Goal: Task Accomplishment & Management: Manage account settings

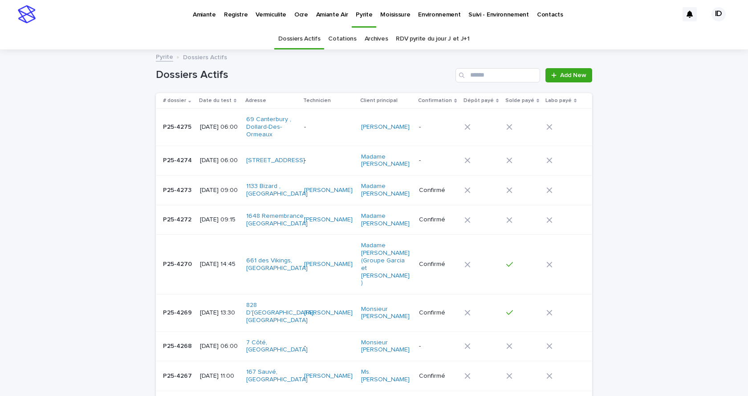
click at [418, 14] on p "Environnement" at bounding box center [439, 9] width 42 height 19
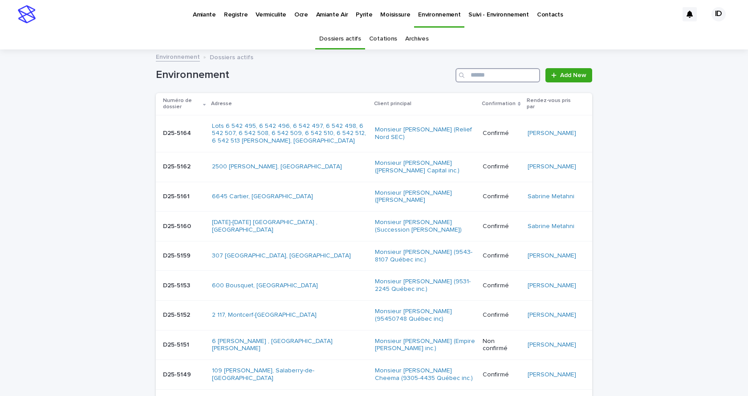
click at [484, 77] on input "Search" at bounding box center [497, 75] width 85 height 14
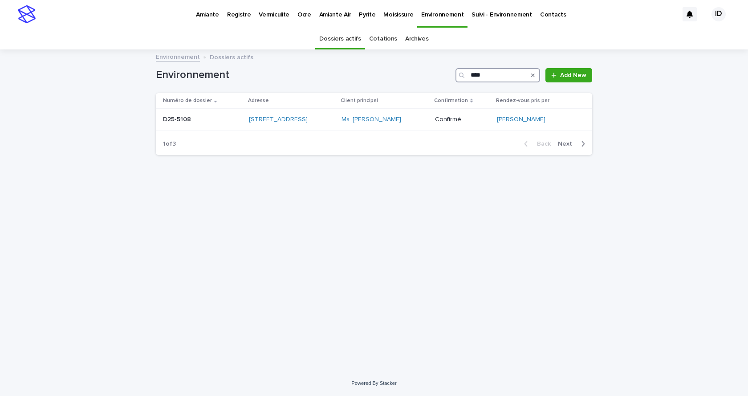
type input "****"
click at [326, 128] on td "[STREET_ADDRESS]" at bounding box center [291, 120] width 93 height 22
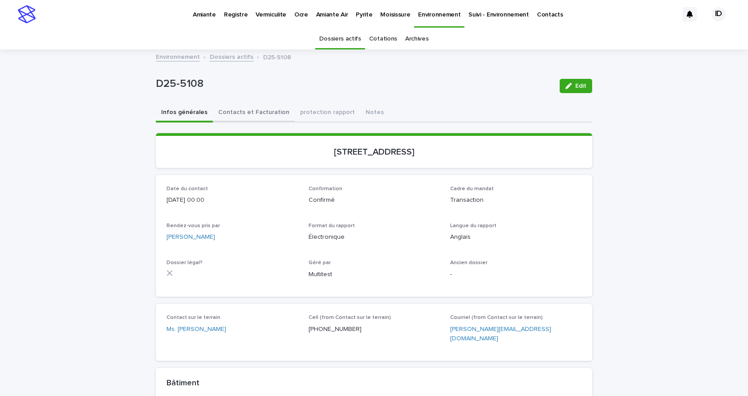
click at [259, 111] on button "Contacts et Facturation" at bounding box center [254, 113] width 82 height 19
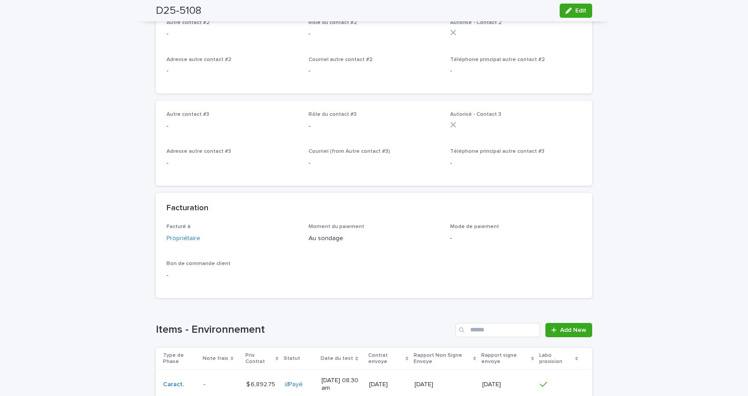
scroll to position [714, 0]
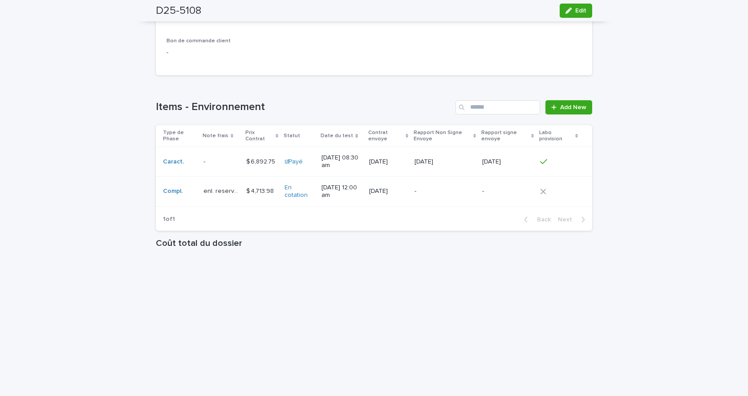
click at [231, 201] on td "enl. reservoir enl. reservoir" at bounding box center [221, 192] width 43 height 30
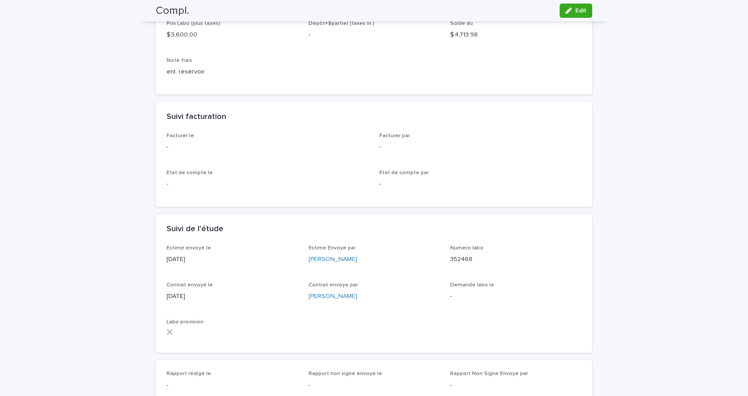
scroll to position [134, 0]
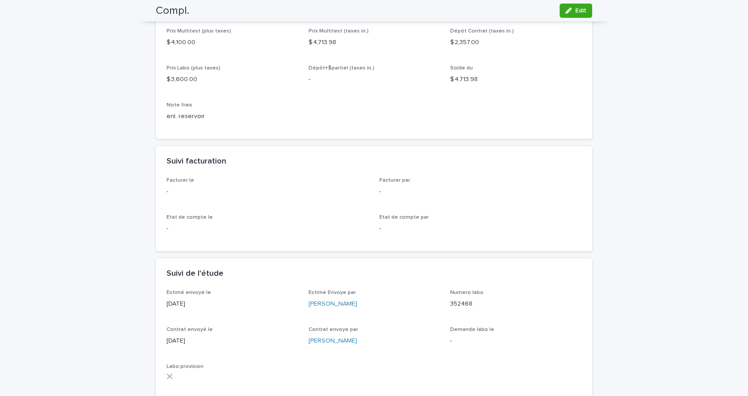
click at [578, 12] on span "Edit" at bounding box center [580, 11] width 11 height 6
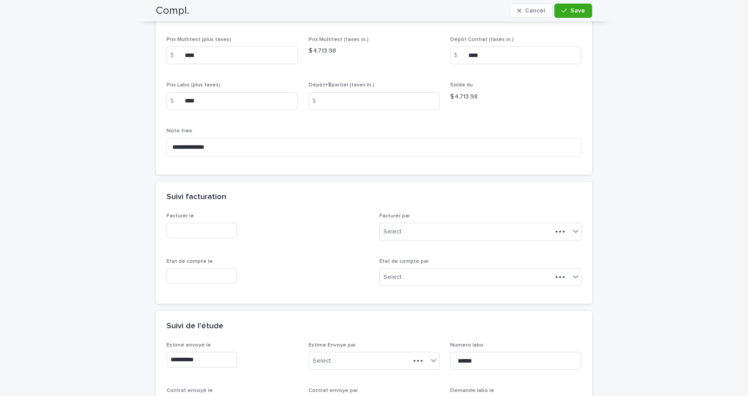
scroll to position [177, 0]
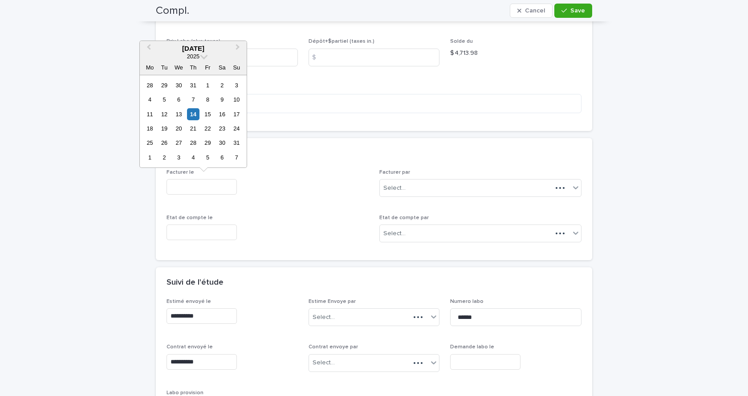
click at [185, 190] on input "text" at bounding box center [201, 187] width 70 height 16
click at [194, 113] on div "14" at bounding box center [193, 114] width 12 height 12
type input "**********"
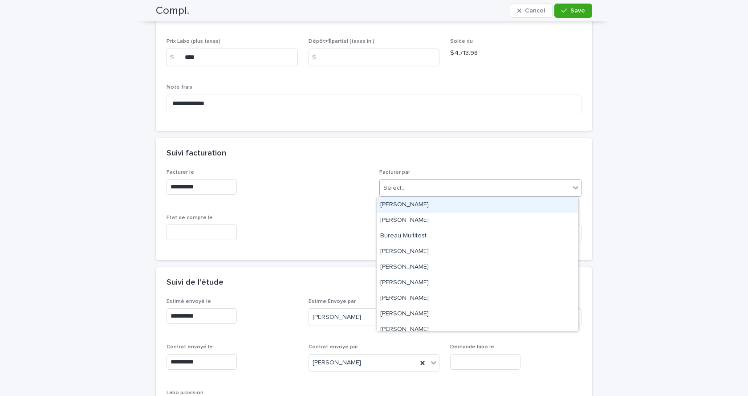
click at [447, 190] on div "Select..." at bounding box center [475, 188] width 190 height 15
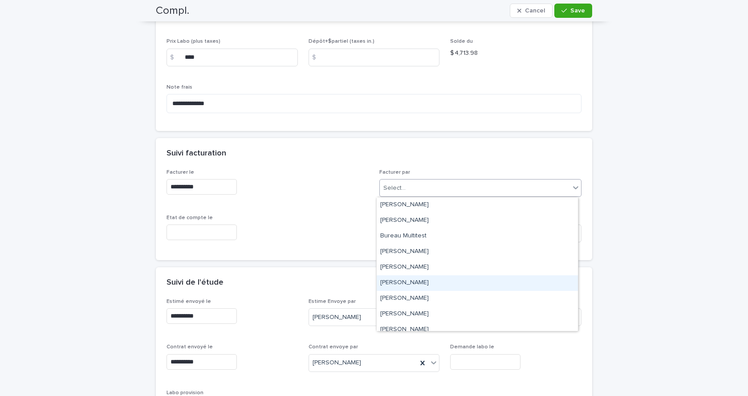
click at [402, 285] on div "[PERSON_NAME]" at bounding box center [476, 283] width 201 height 16
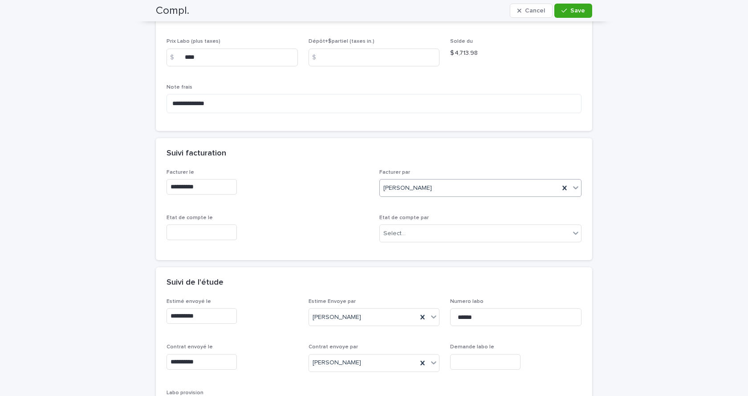
scroll to position [266, 0]
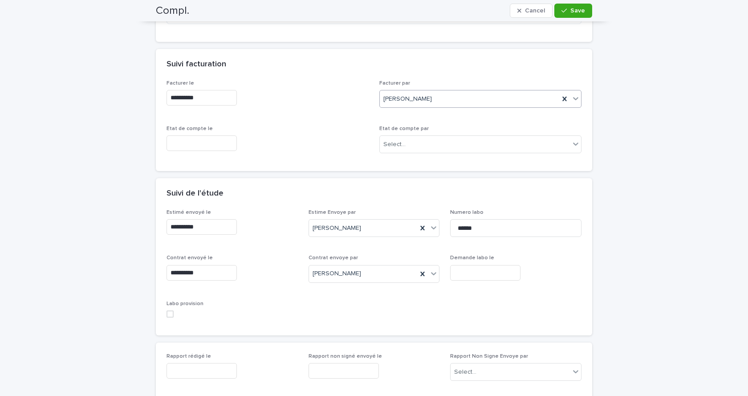
click at [166, 315] on span at bounding box center [169, 313] width 7 height 7
drag, startPoint x: 566, startPoint y: 12, endPoint x: 561, endPoint y: 17, distance: 7.2
click at [566, 12] on div "button" at bounding box center [565, 11] width 9 height 6
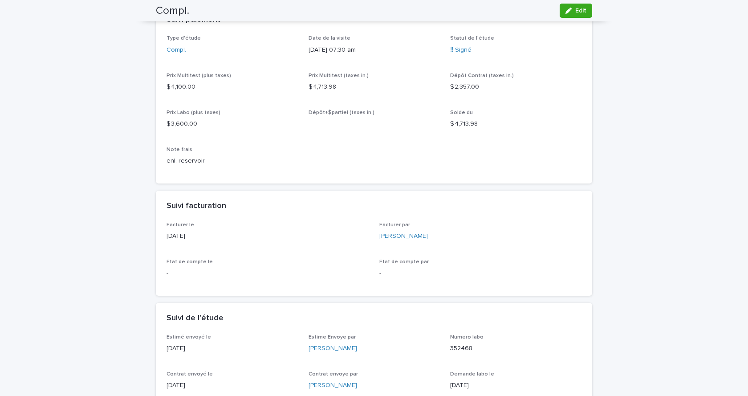
scroll to position [0, 0]
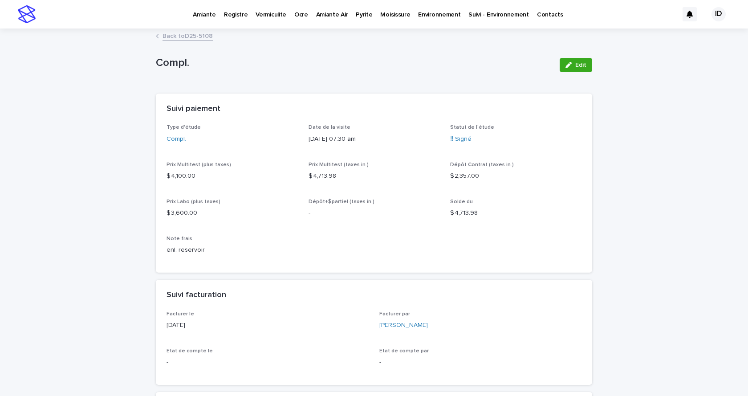
click at [185, 36] on link "Back to D25-5108" at bounding box center [187, 35] width 50 height 10
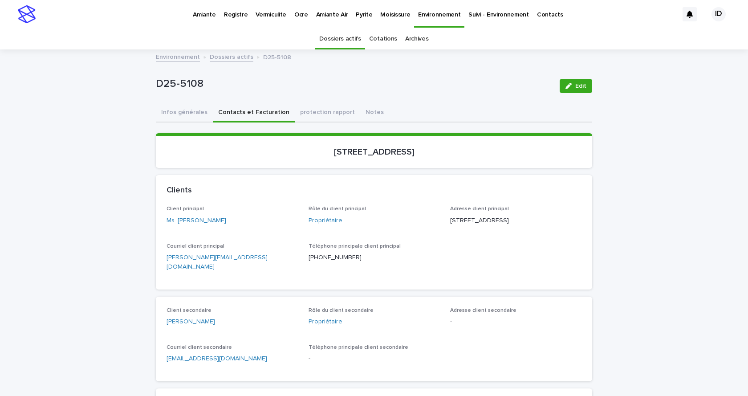
scroll to position [28, 0]
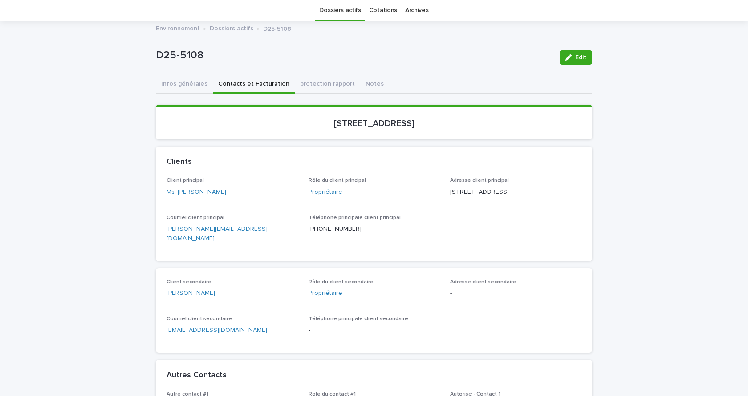
click at [194, 237] on link "[PERSON_NAME][EMAIL_ADDRESS][DOMAIN_NAME]" at bounding box center [216, 234] width 101 height 16
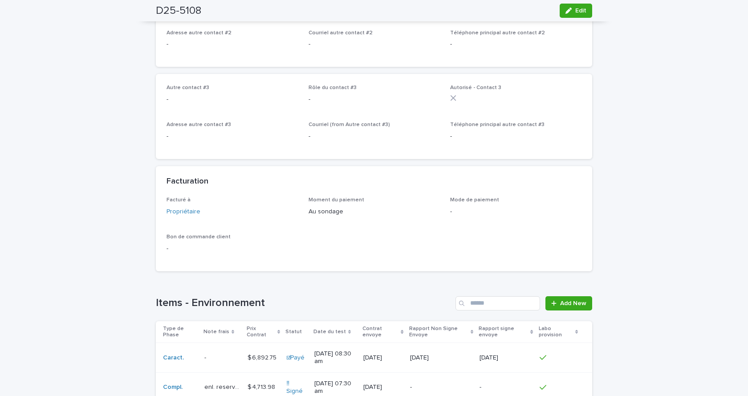
scroll to position [696, 0]
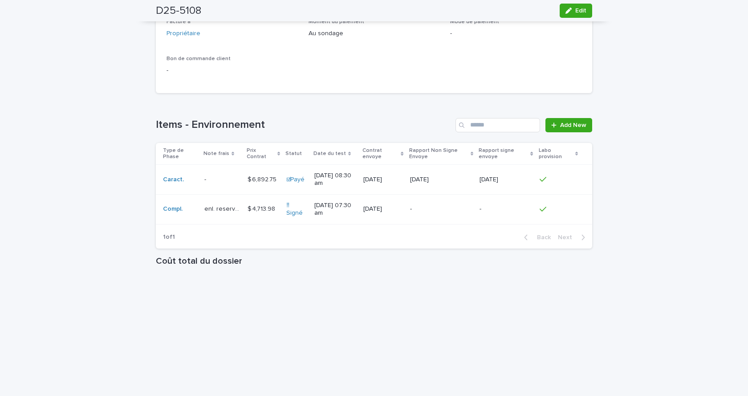
click at [259, 216] on div "$ 4,713.98 $ 4,713.98" at bounding box center [263, 209] width 32 height 15
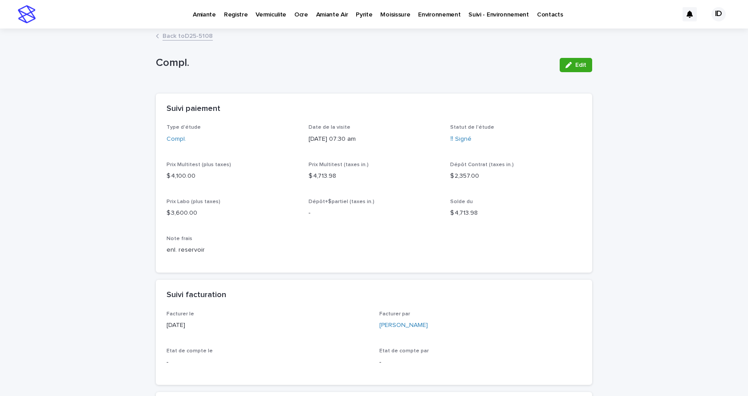
click at [419, 15] on p "Environnement" at bounding box center [439, 9] width 42 height 19
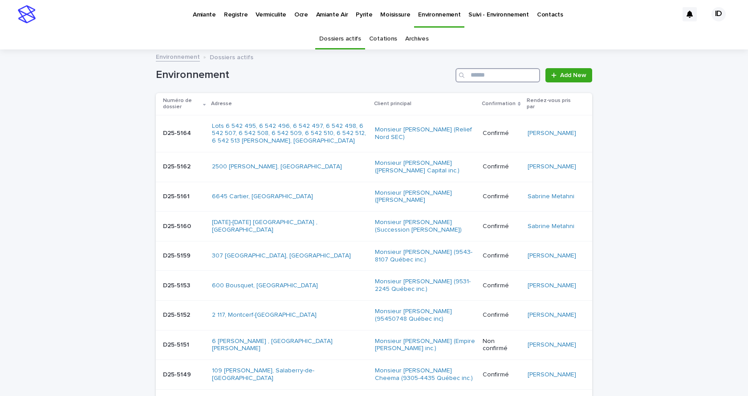
click at [481, 77] on input "Search" at bounding box center [497, 75] width 85 height 14
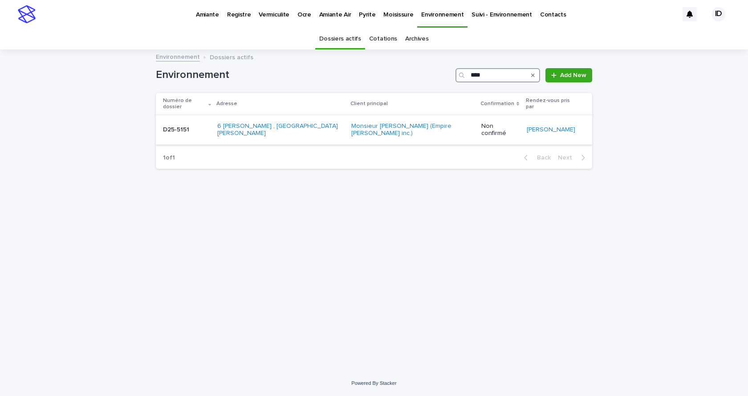
type input "****"
click at [321, 129] on td "6 [PERSON_NAME] , [GEOGRAPHIC_DATA][PERSON_NAME]" at bounding box center [281, 130] width 134 height 30
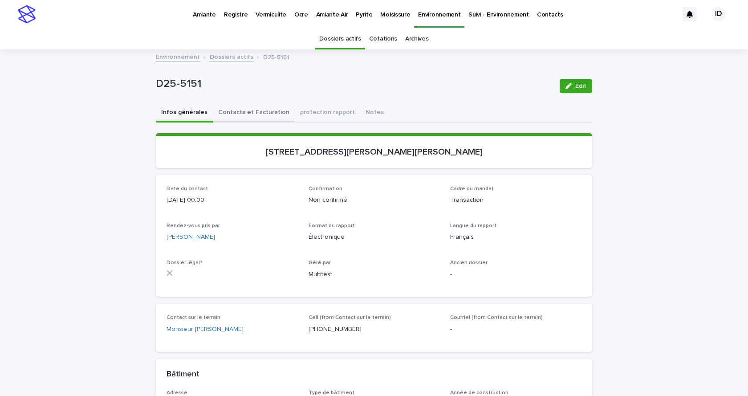
click at [252, 111] on button "Contacts et Facturation" at bounding box center [254, 113] width 82 height 19
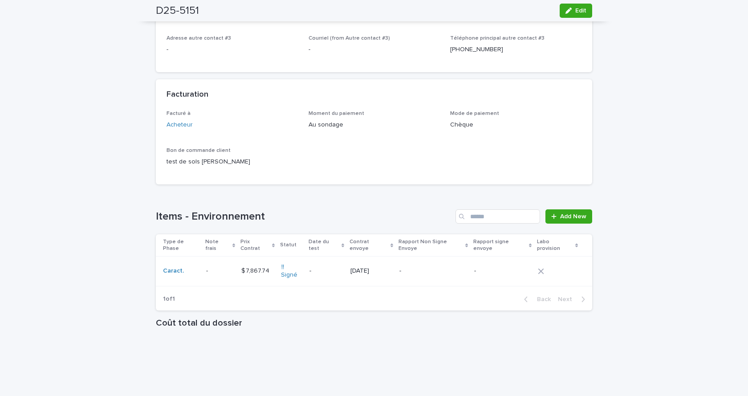
scroll to position [668, 0]
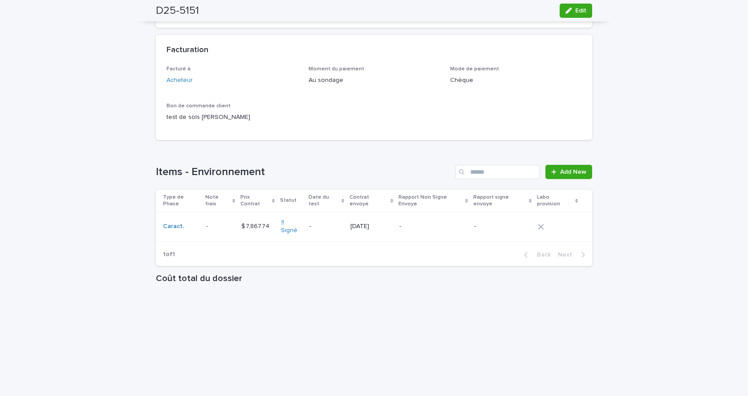
click at [247, 215] on td "$ 7,867.74 $ 7,867.74" at bounding box center [258, 227] width 40 height 30
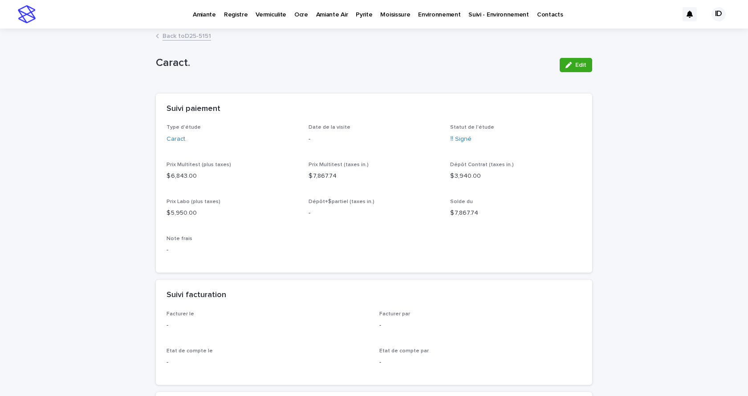
click at [566, 64] on icon "button" at bounding box center [568, 65] width 6 height 6
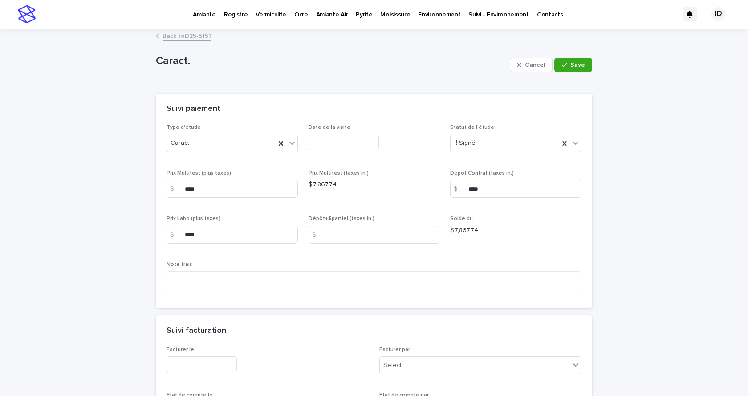
scroll to position [134, 0]
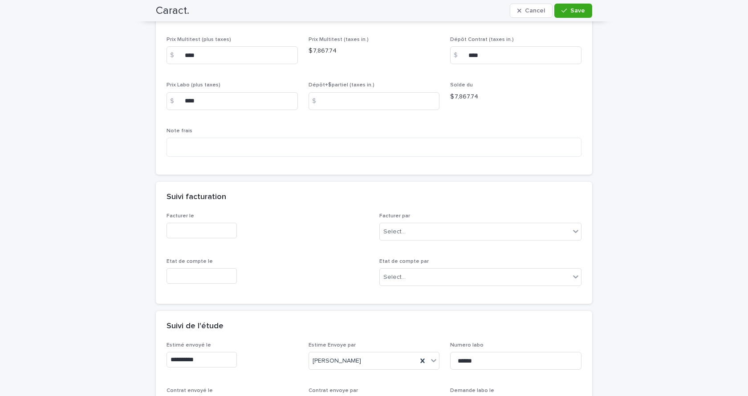
click at [188, 228] on input "text" at bounding box center [201, 231] width 70 height 16
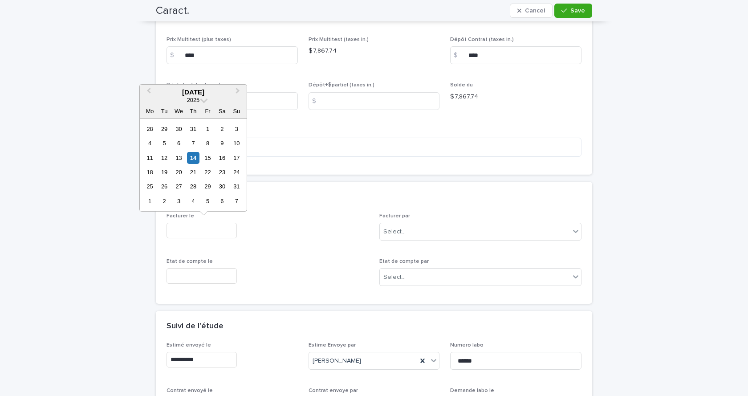
click at [190, 156] on div "14" at bounding box center [193, 158] width 12 height 12
type input "**********"
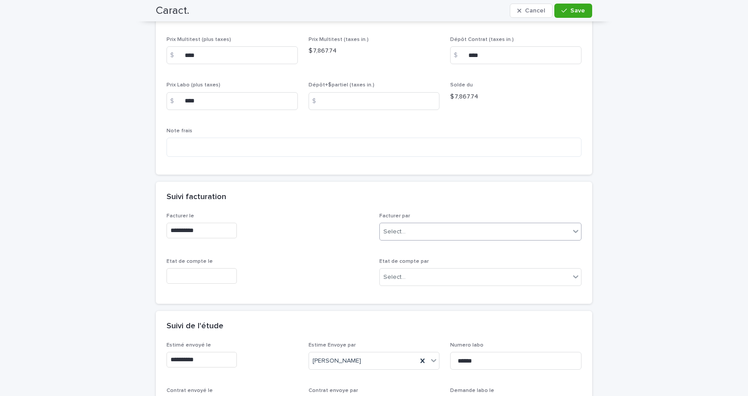
click at [413, 228] on div "Select..." at bounding box center [475, 231] width 190 height 15
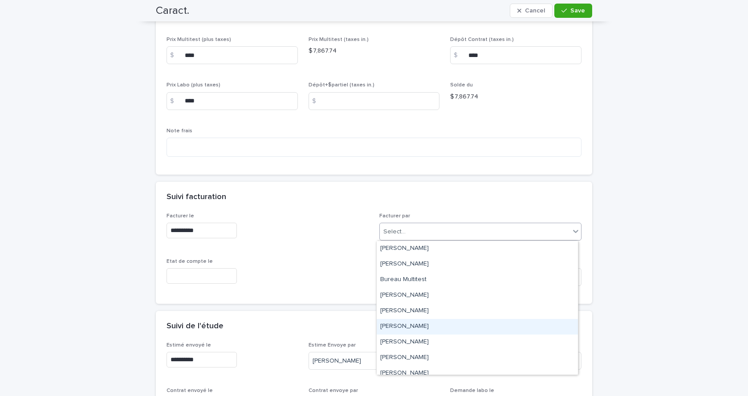
click at [403, 325] on div "[PERSON_NAME]" at bounding box center [476, 327] width 201 height 16
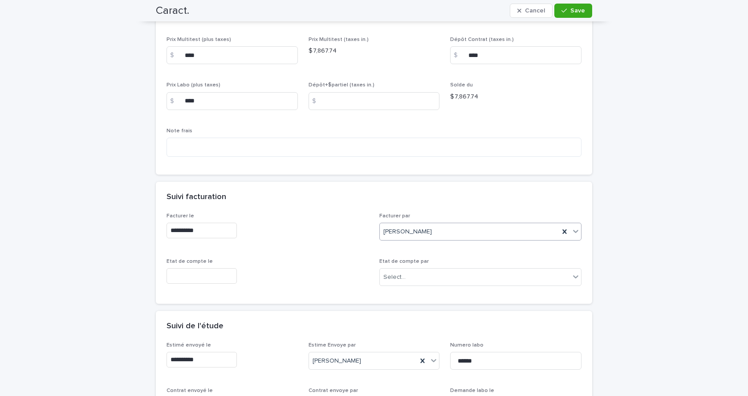
scroll to position [223, 0]
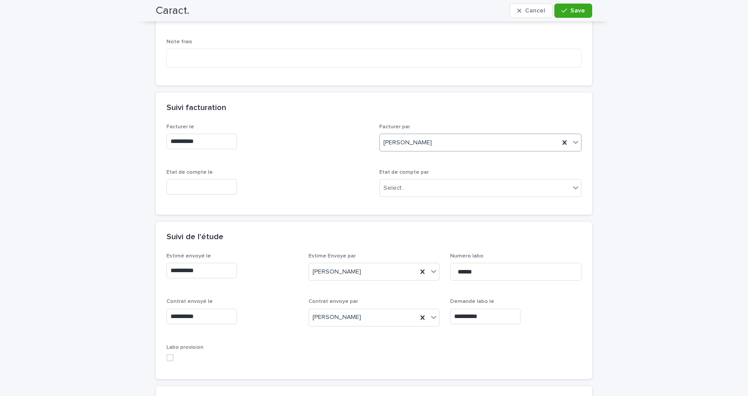
click at [167, 357] on span at bounding box center [169, 357] width 7 height 7
click at [577, 11] on span "Save" at bounding box center [577, 11] width 15 height 6
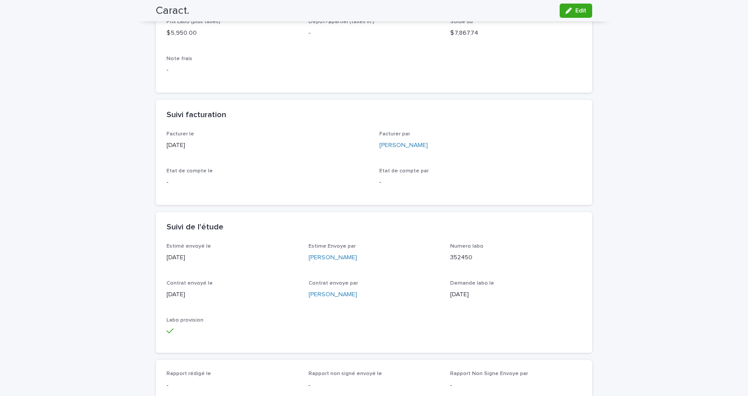
scroll to position [0, 0]
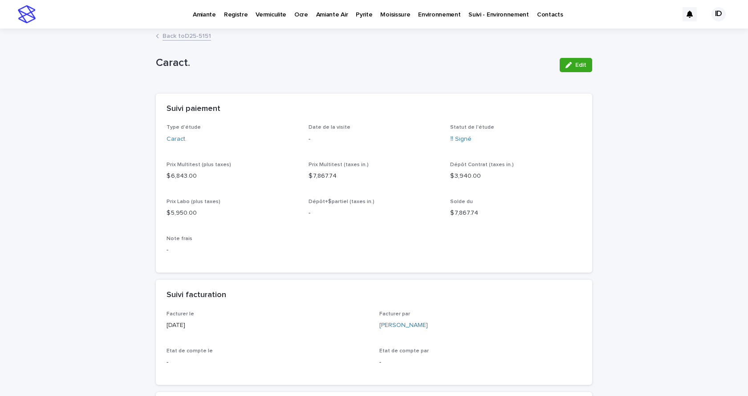
click at [176, 36] on link "Back to D25-5151" at bounding box center [186, 35] width 49 height 10
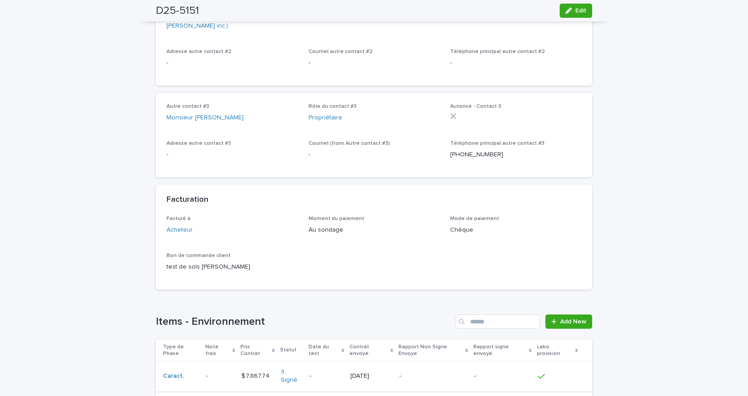
scroll to position [563, 0]
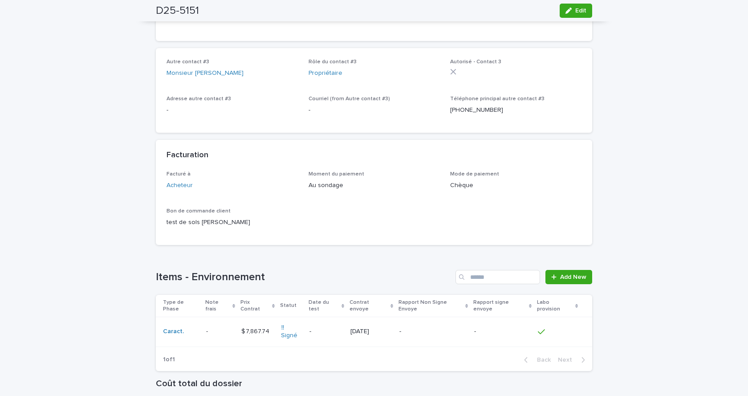
click at [271, 323] on td "$ 7,867.74 $ 7,867.74" at bounding box center [258, 332] width 40 height 30
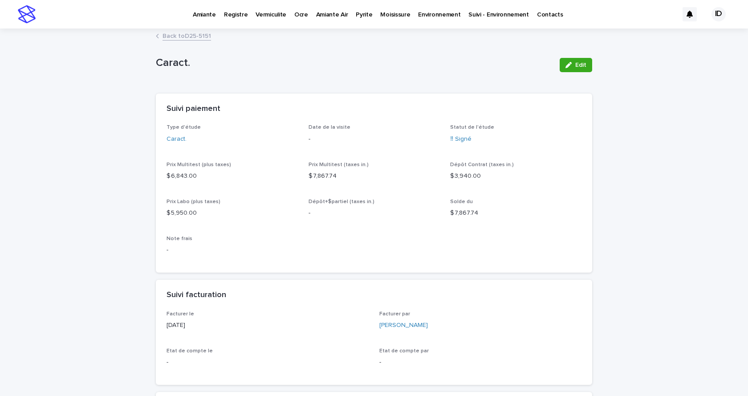
click at [169, 34] on link "Back to D25-5151" at bounding box center [186, 35] width 49 height 10
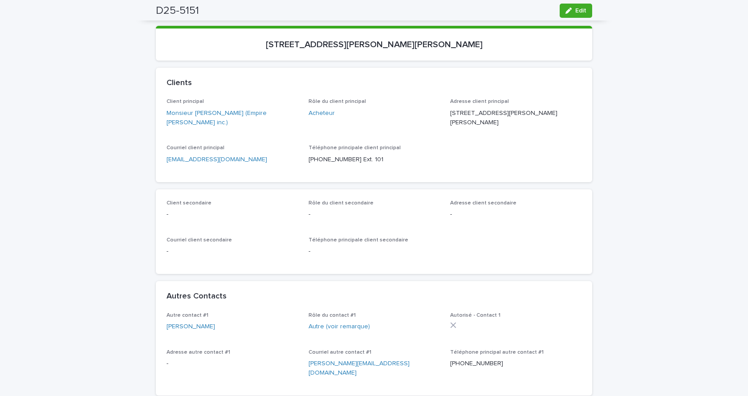
scroll to position [63, 0]
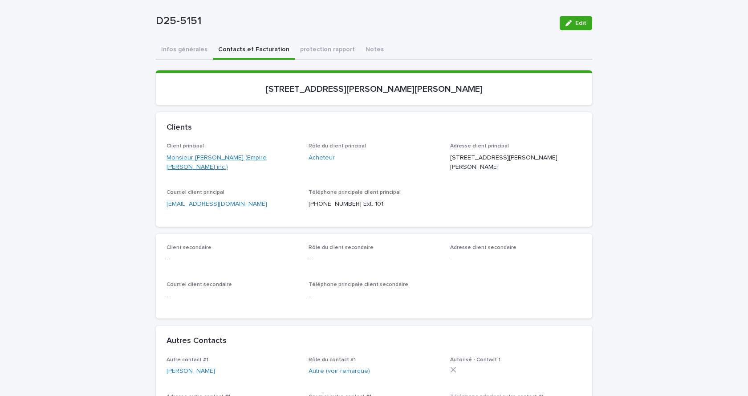
click at [207, 158] on link "Monsieur [PERSON_NAME] (Empire [PERSON_NAME] inc.)" at bounding box center [231, 162] width 131 height 19
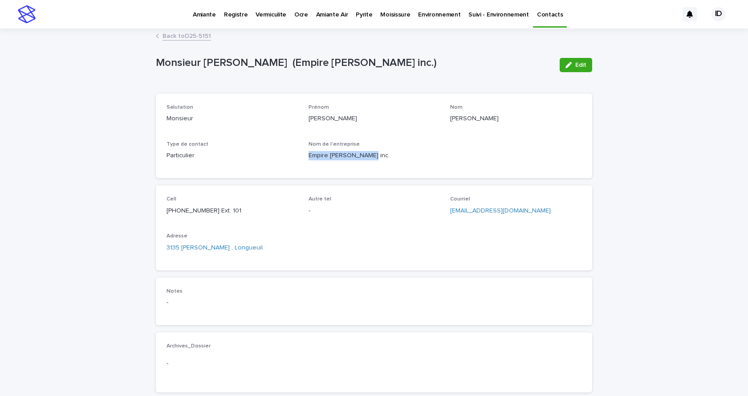
drag, startPoint x: 303, startPoint y: 160, endPoint x: 363, endPoint y: 162, distance: 60.6
click at [363, 162] on div "Salutation Monsieur [PERSON_NAME] [PERSON_NAME] Nom [PERSON_NAME] Type de conta…" at bounding box center [373, 135] width 415 height 63
copy p "Empire [PERSON_NAME] inc."
click at [174, 36] on link "Back to D25-5151" at bounding box center [186, 35] width 49 height 10
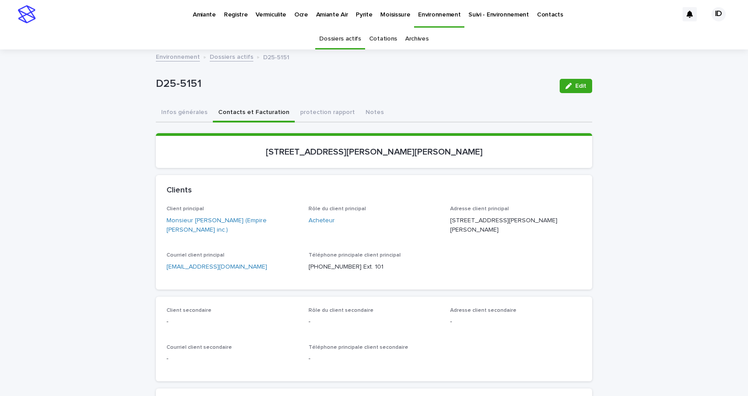
scroll to position [28, 0]
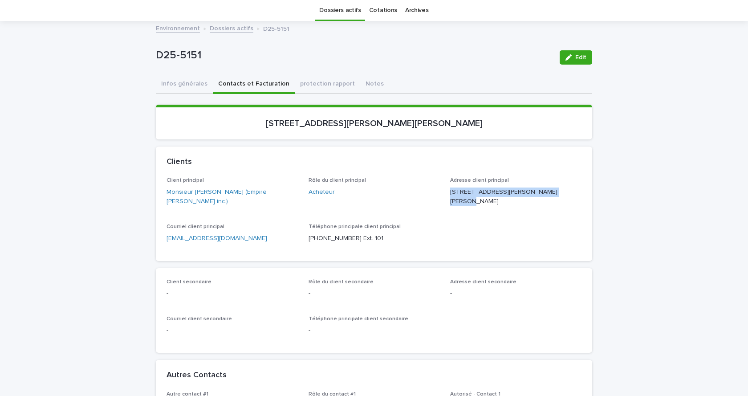
drag, startPoint x: 448, startPoint y: 190, endPoint x: 565, endPoint y: 189, distance: 117.5
click at [565, 189] on p "[STREET_ADDRESS][PERSON_NAME][PERSON_NAME]" at bounding box center [515, 196] width 131 height 19
copy p "[STREET_ADDRESS][PERSON_NAME]"
drag, startPoint x: 448, startPoint y: 201, endPoint x: 486, endPoint y: 202, distance: 38.3
click at [486, 202] on p "[STREET_ADDRESS][PERSON_NAME][PERSON_NAME]" at bounding box center [515, 196] width 131 height 19
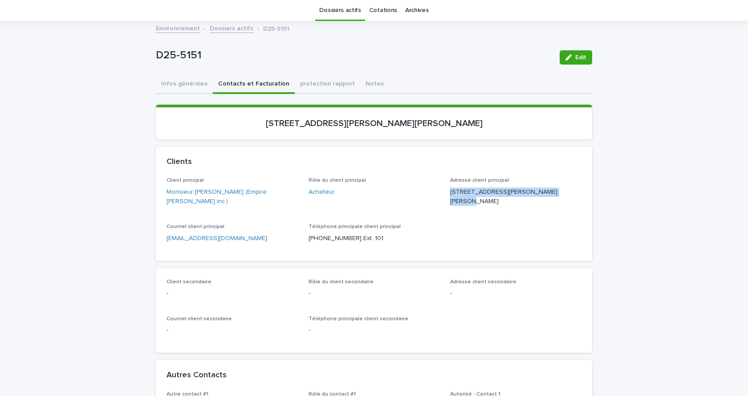
copy p "Longueuil QC"
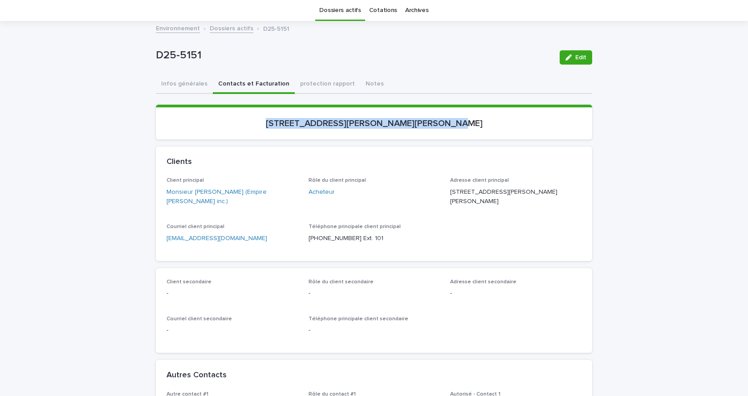
drag, startPoint x: 498, startPoint y: 123, endPoint x: 241, endPoint y: 131, distance: 257.8
click at [241, 131] on section "[STREET_ADDRESS][PERSON_NAME][PERSON_NAME]" at bounding box center [374, 122] width 436 height 35
copy p "[STREET_ADDRESS][PERSON_NAME][PERSON_NAME]"
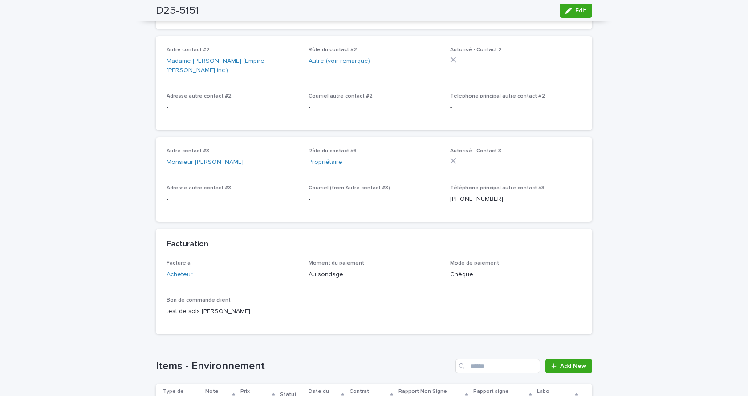
scroll to position [652, 0]
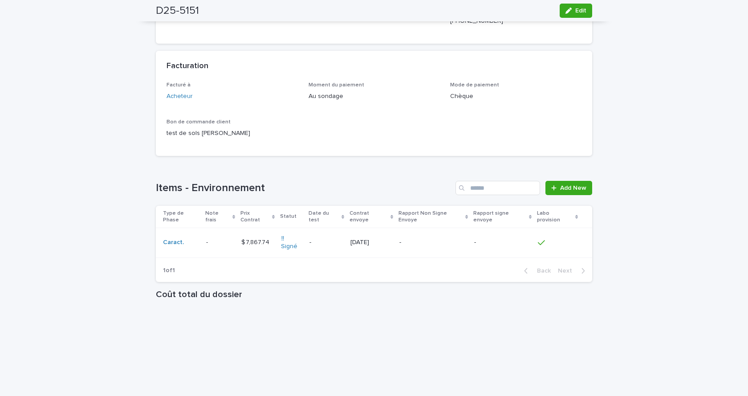
click at [227, 231] on td "- -" at bounding box center [219, 243] width 35 height 30
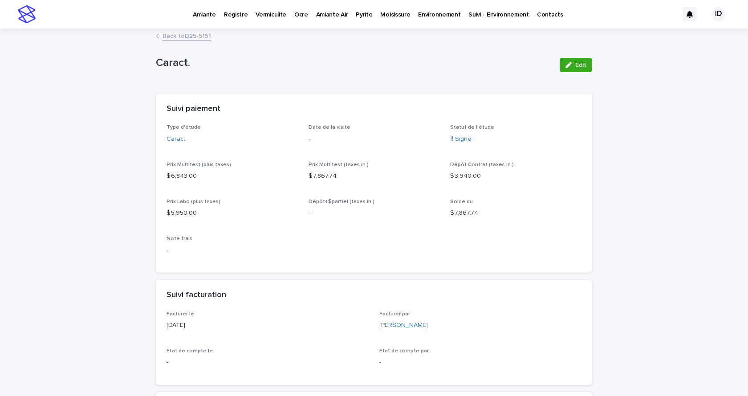
click at [190, 32] on link "Back to D25-5151" at bounding box center [186, 35] width 49 height 10
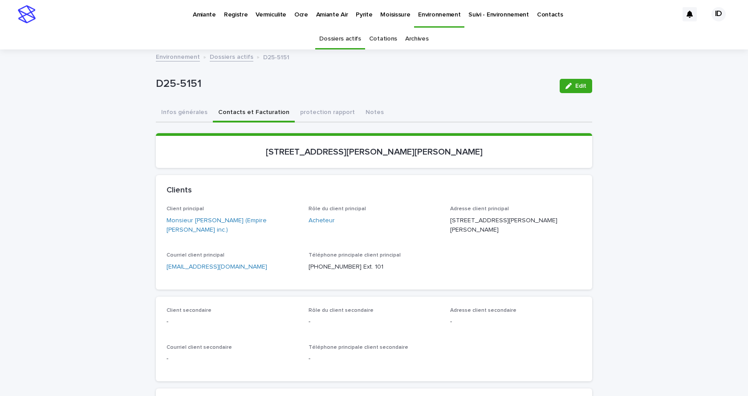
scroll to position [28, 0]
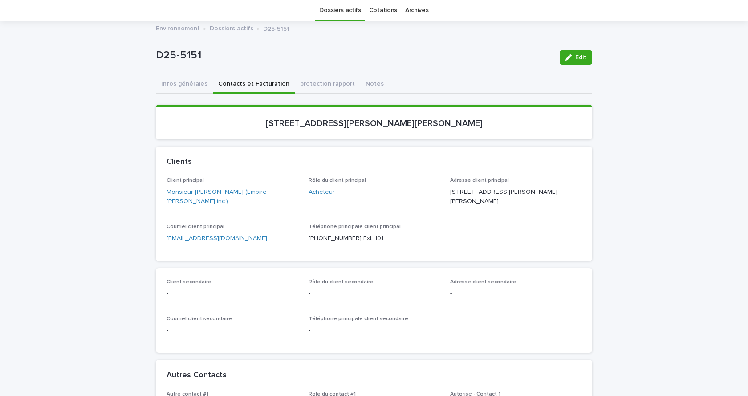
click at [196, 239] on link "[EMAIL_ADDRESS][DOMAIN_NAME]" at bounding box center [216, 238] width 101 height 6
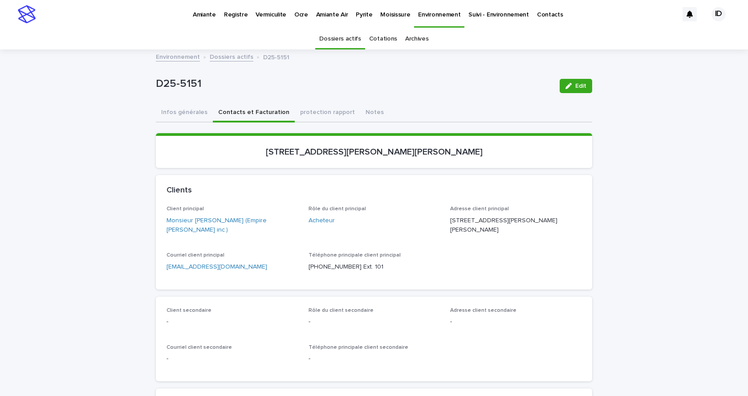
click at [201, 14] on p "Amiante" at bounding box center [204, 9] width 23 height 19
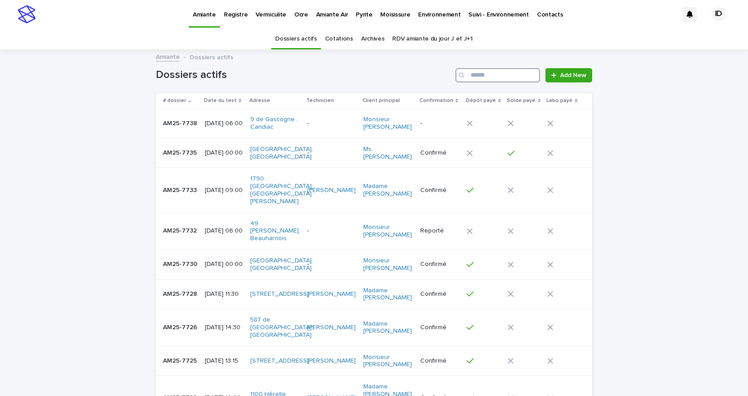
click at [506, 75] on input "Search" at bounding box center [497, 75] width 85 height 14
type input "*********"
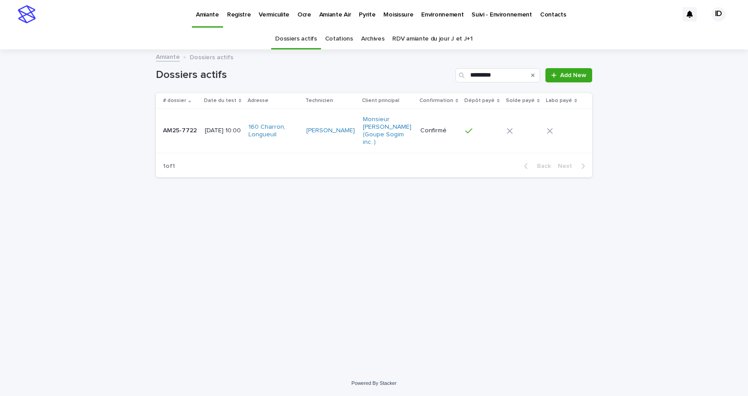
click at [302, 142] on td "160 Charron, Longueuil" at bounding box center [273, 131] width 57 height 45
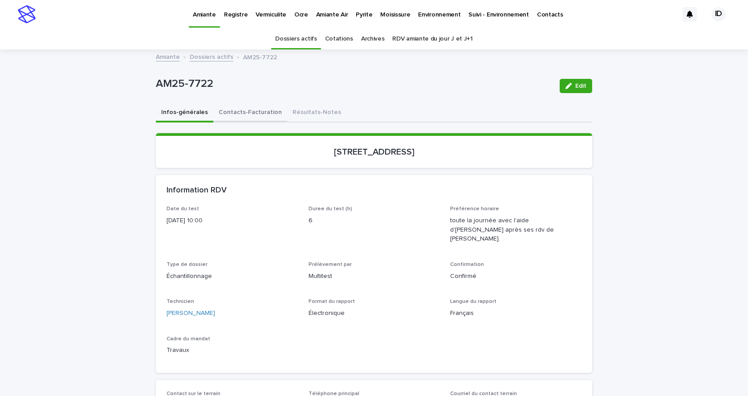
click at [251, 114] on button "Contacts-Facturation" at bounding box center [250, 113] width 74 height 19
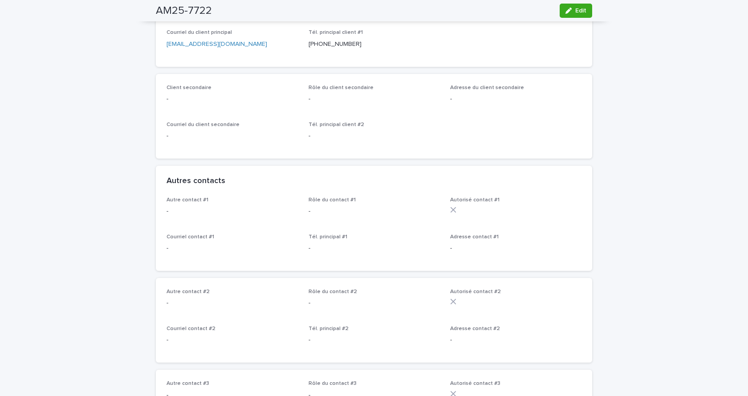
scroll to position [45, 0]
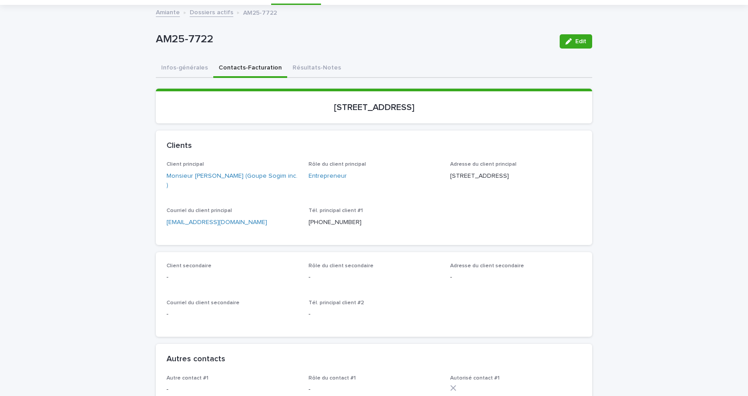
click at [223, 222] on link "[EMAIL_ADDRESS][DOMAIN_NAME]" at bounding box center [216, 222] width 101 height 6
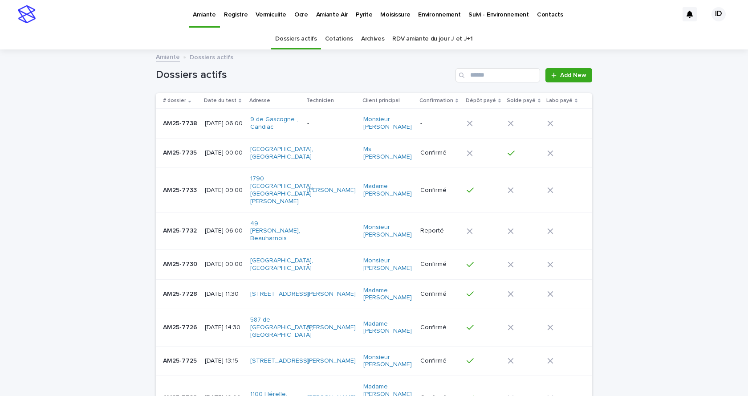
click at [360, 11] on p "Pyrite" at bounding box center [364, 9] width 16 height 19
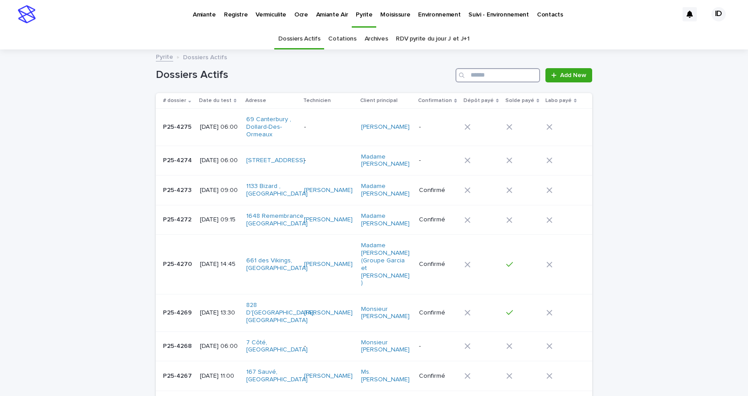
click at [505, 71] on input "Search" at bounding box center [497, 75] width 85 height 14
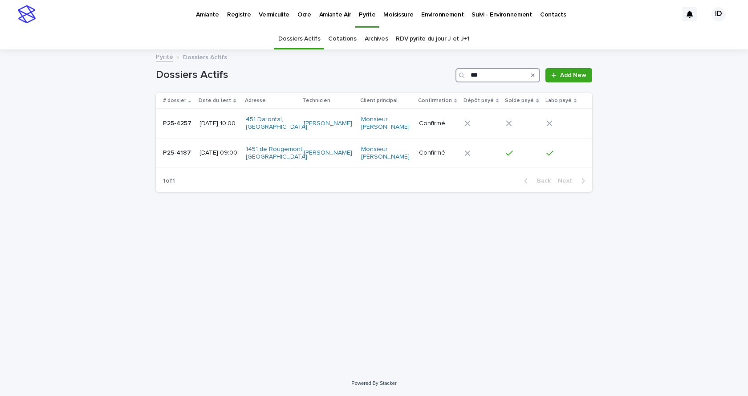
type input "***"
click at [221, 130] on div "[DATE] 10:00" at bounding box center [218, 123] width 39 height 15
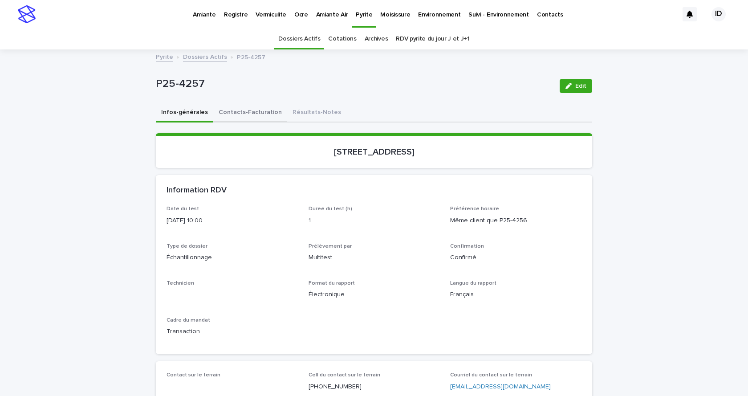
click at [249, 110] on button "Contacts-Facturation" at bounding box center [250, 113] width 74 height 19
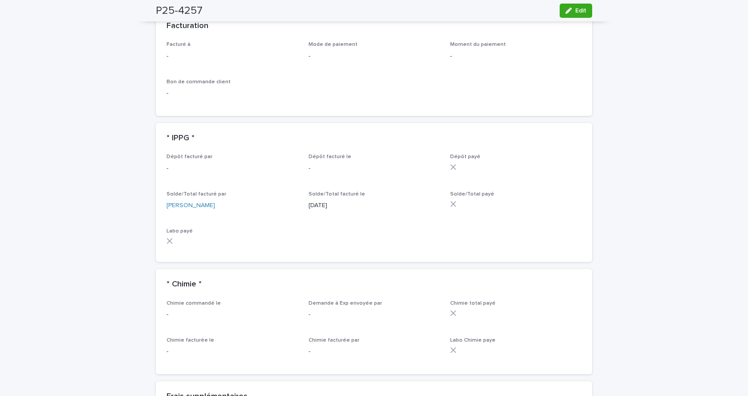
scroll to position [712, 0]
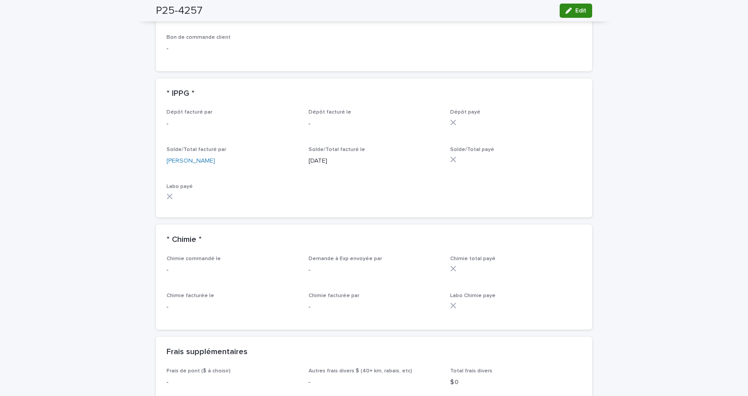
click at [566, 10] on icon "button" at bounding box center [568, 11] width 6 height 6
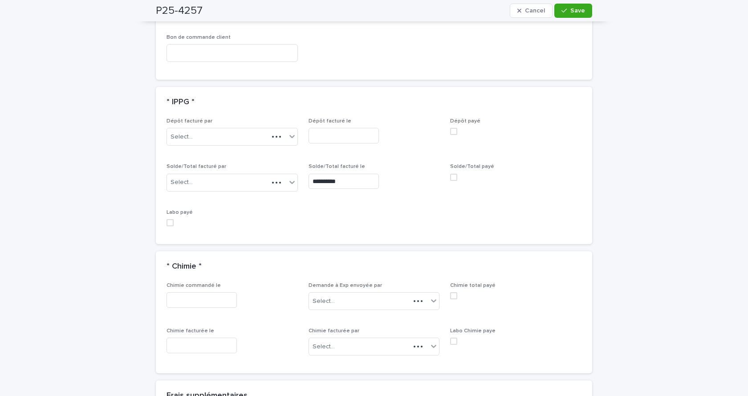
scroll to position [788, 0]
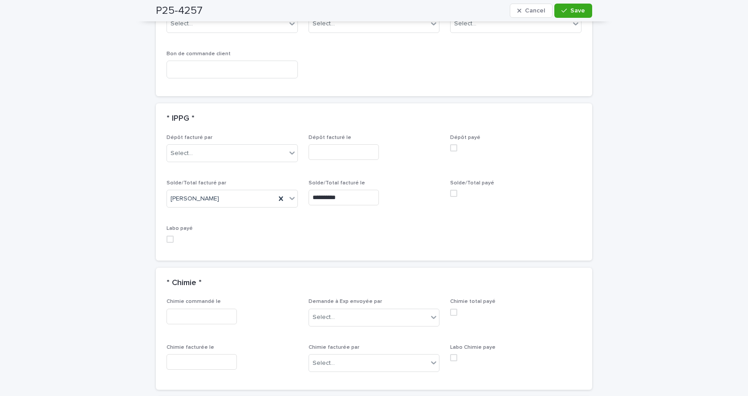
click at [450, 194] on span at bounding box center [453, 193] width 7 height 7
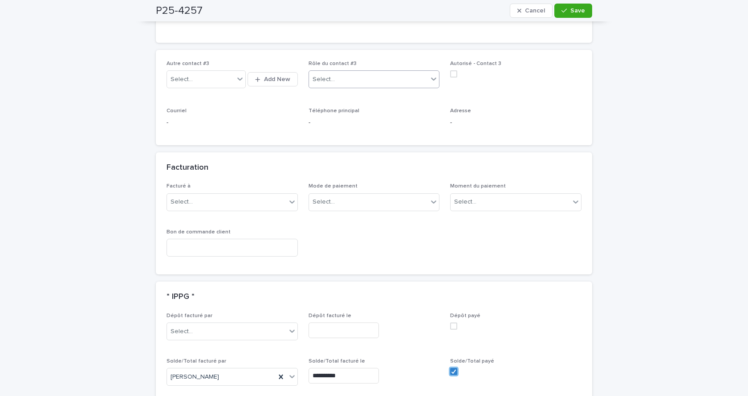
click at [323, 77] on div "Select..." at bounding box center [323, 79] width 22 height 9
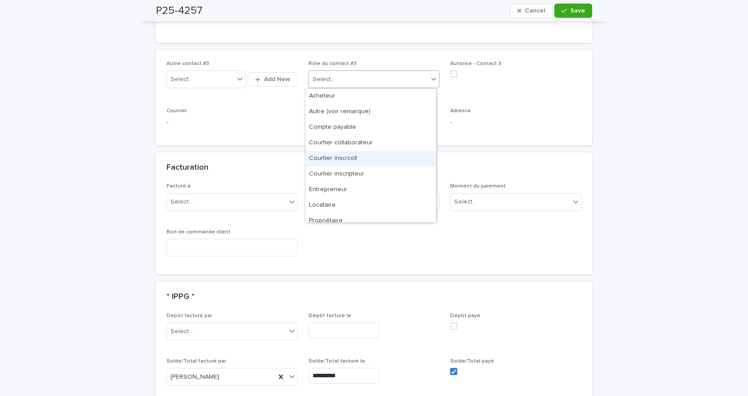
click at [507, 157] on div "Facturation" at bounding box center [374, 167] width 436 height 31
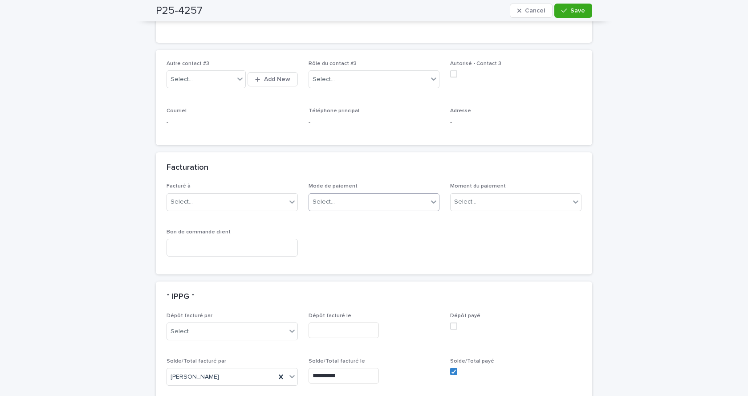
click at [347, 206] on div "Select..." at bounding box center [368, 201] width 119 height 15
click at [326, 266] on div "Virement Interac" at bounding box center [370, 266] width 130 height 16
drag, startPoint x: 580, startPoint y: 8, endPoint x: 549, endPoint y: 27, distance: 36.8
click at [580, 7] on button "Save" at bounding box center [573, 11] width 38 height 14
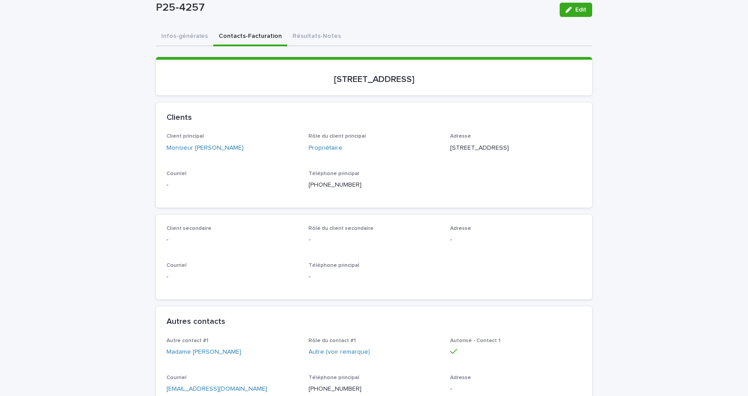
scroll to position [0, 0]
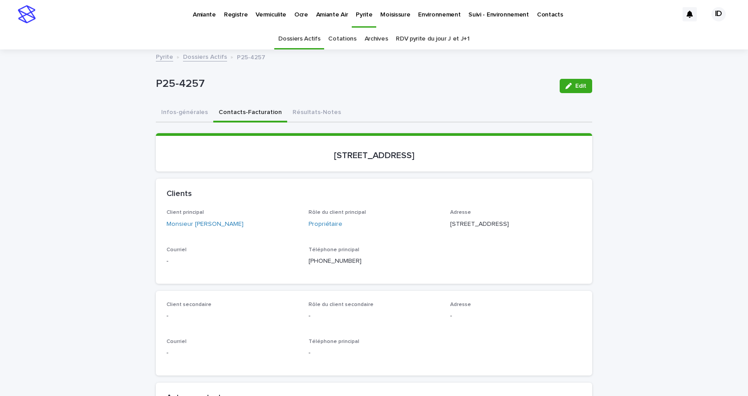
click at [437, 14] on p "Environnement" at bounding box center [439, 9] width 42 height 19
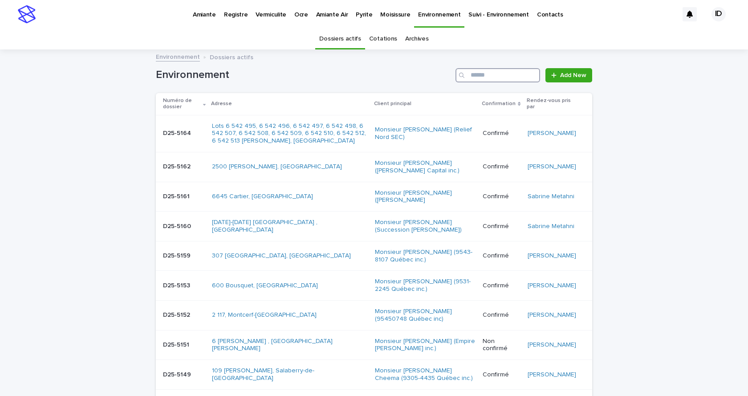
click at [507, 74] on input "Search" at bounding box center [497, 75] width 85 height 14
type input "****"
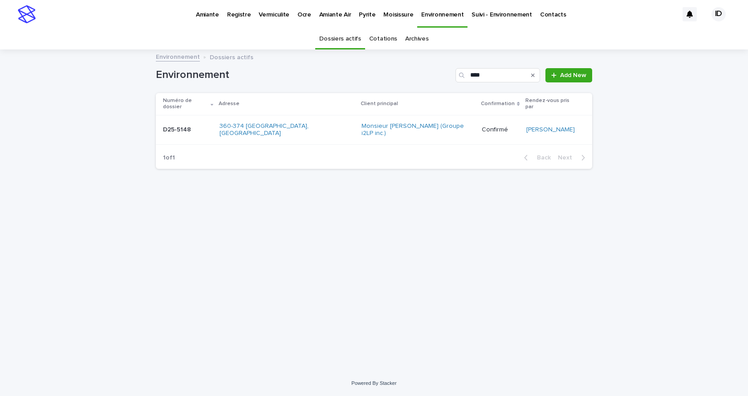
click at [274, 127] on td "360-374 [GEOGRAPHIC_DATA], [GEOGRAPHIC_DATA]" at bounding box center [287, 130] width 142 height 30
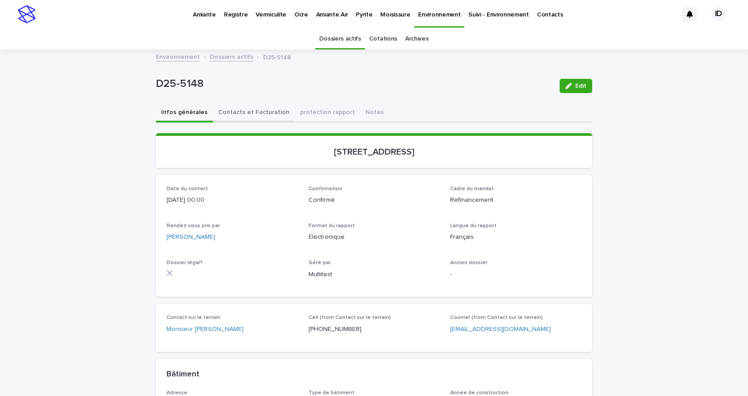
click at [260, 110] on button "Contacts et Facturation" at bounding box center [254, 113] width 82 height 19
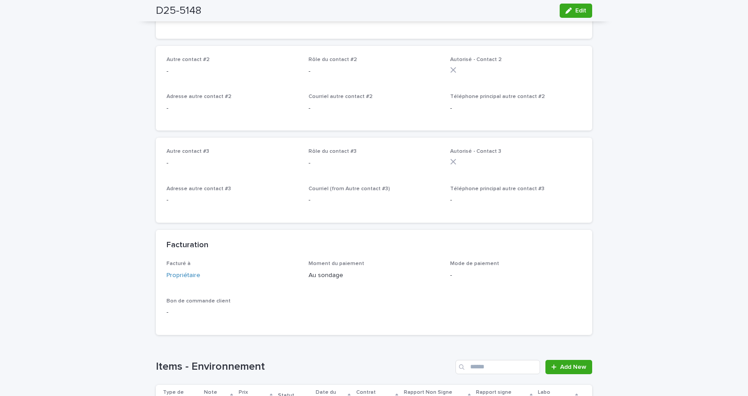
scroll to position [623, 0]
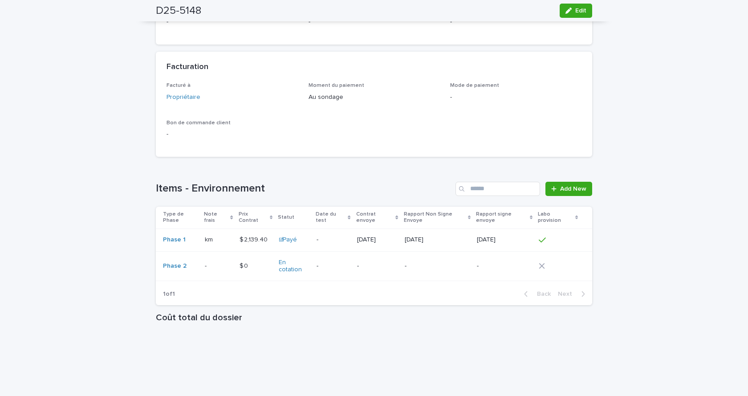
click at [257, 247] on div "$ 2,139.40 $ 2,139.40" at bounding box center [255, 239] width 32 height 15
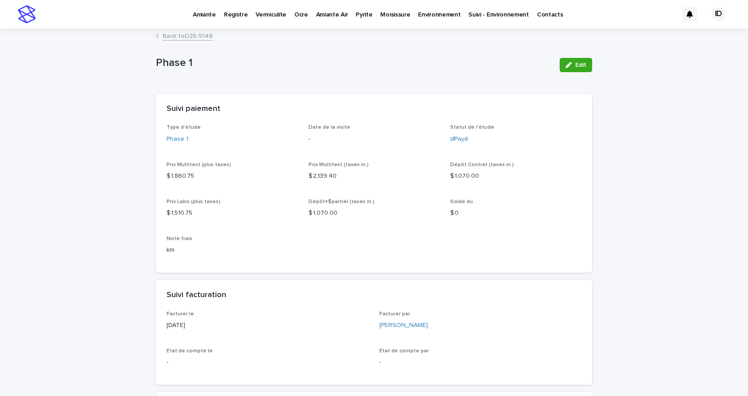
click at [423, 15] on p "Environnement" at bounding box center [439, 9] width 42 height 19
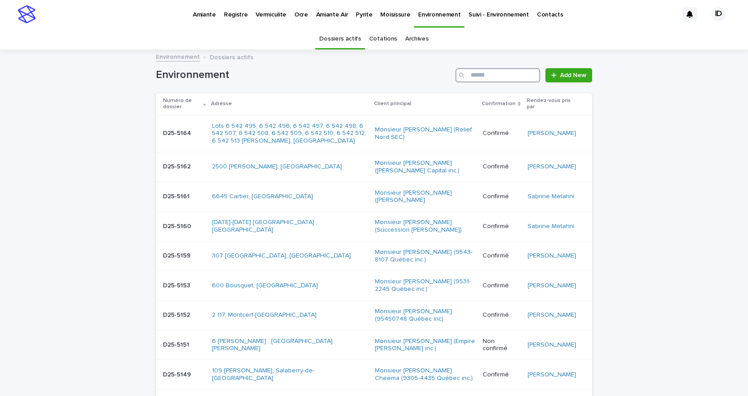
click at [480, 75] on input "Search" at bounding box center [497, 75] width 85 height 14
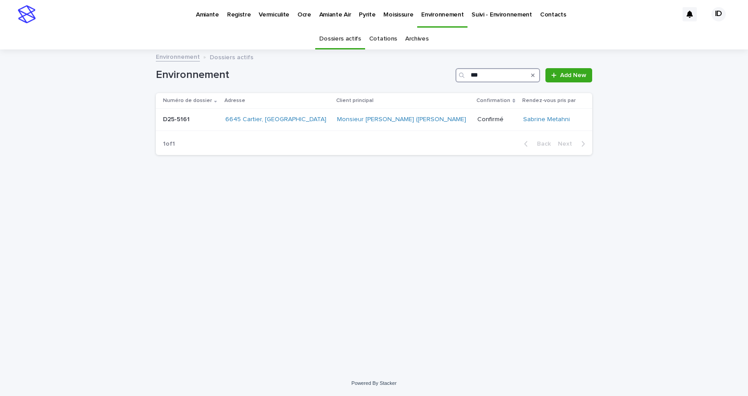
type input "****"
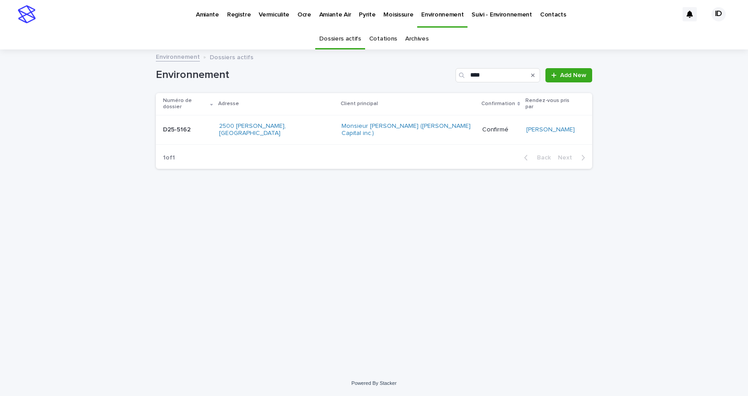
click at [338, 129] on td "Monsieur [PERSON_NAME] ([PERSON_NAME] Capital inc.)" at bounding box center [408, 130] width 140 height 30
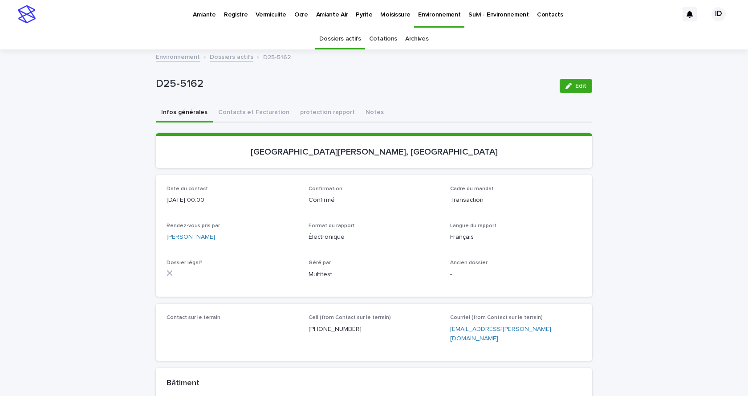
click at [252, 109] on button "Contacts et Facturation" at bounding box center [254, 113] width 82 height 19
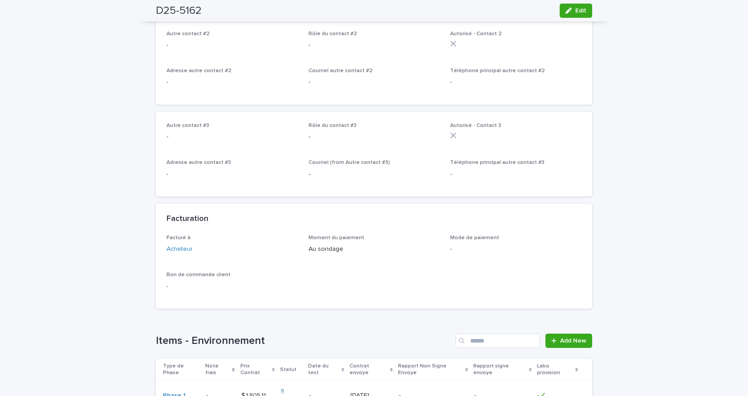
scroll to position [579, 0]
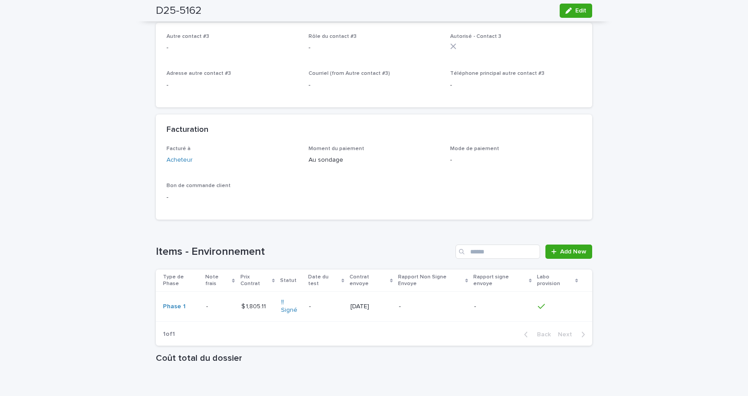
click at [255, 296] on td "$ 1,805.11 $ 1,805.11" at bounding box center [258, 306] width 40 height 30
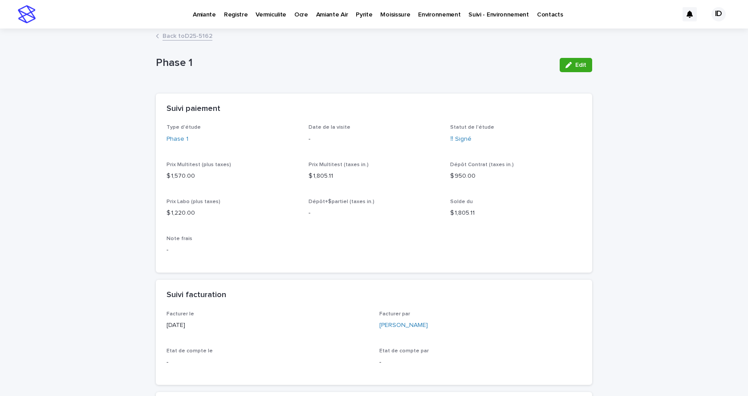
click at [193, 38] on link "Back to D25-5162" at bounding box center [187, 35] width 50 height 10
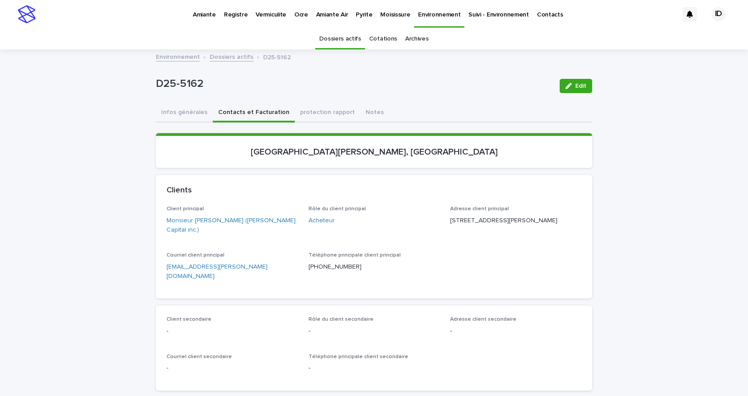
scroll to position [28, 0]
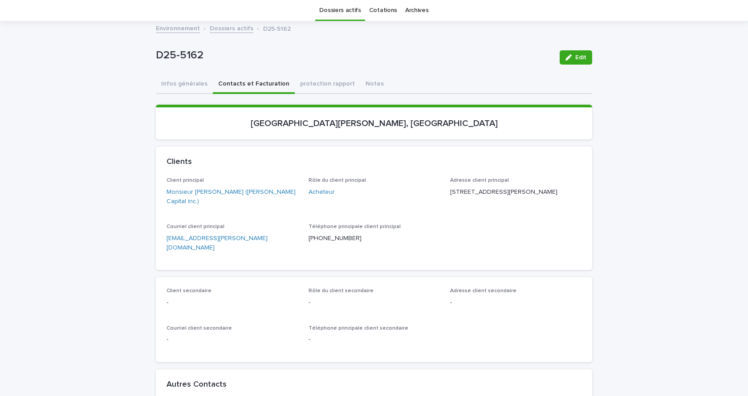
click at [237, 26] on link "Dossiers actifs" at bounding box center [232, 28] width 44 height 10
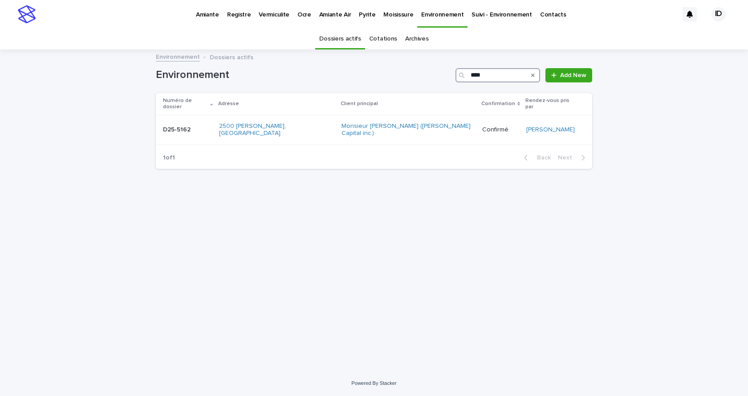
click at [486, 76] on input "****" at bounding box center [497, 75] width 85 height 14
type input "****"
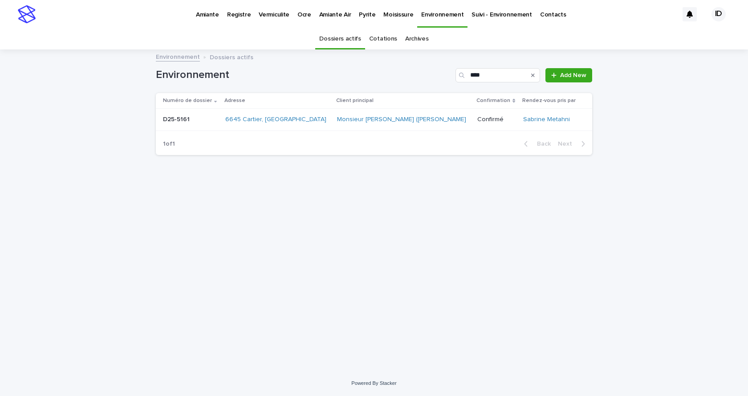
click at [239, 129] on td "6645 Cartier, [GEOGRAPHIC_DATA]" at bounding box center [278, 120] width 112 height 22
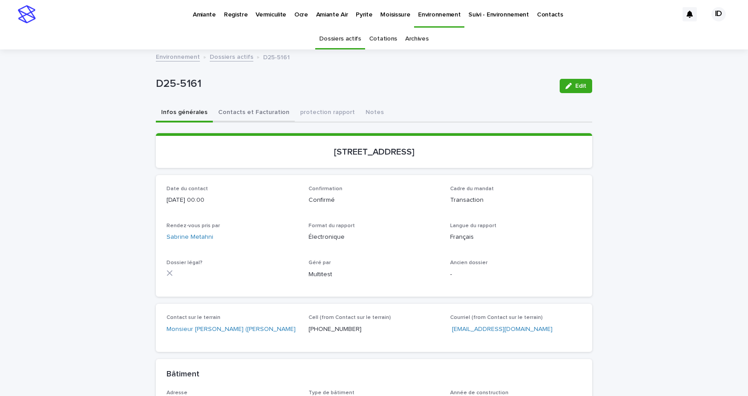
click at [252, 111] on button "Contacts et Facturation" at bounding box center [254, 113] width 82 height 19
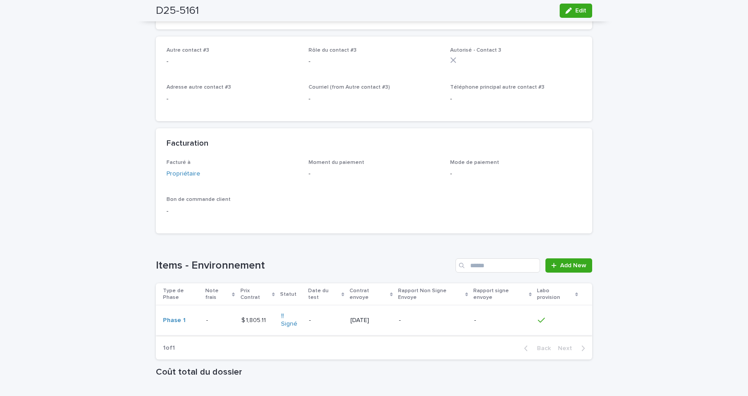
scroll to position [654, 0]
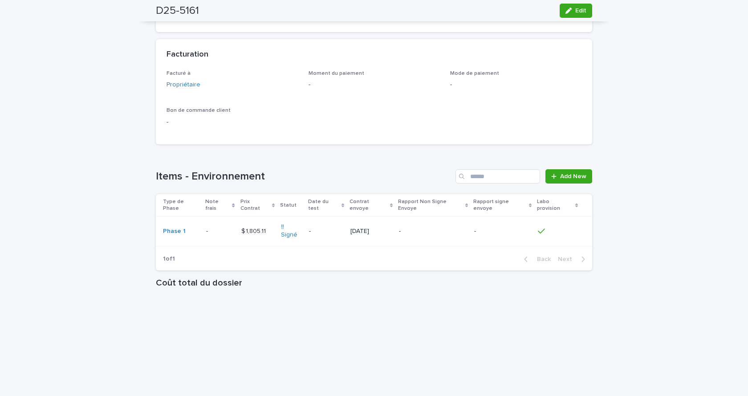
click at [225, 235] on div "- -" at bounding box center [220, 231] width 28 height 15
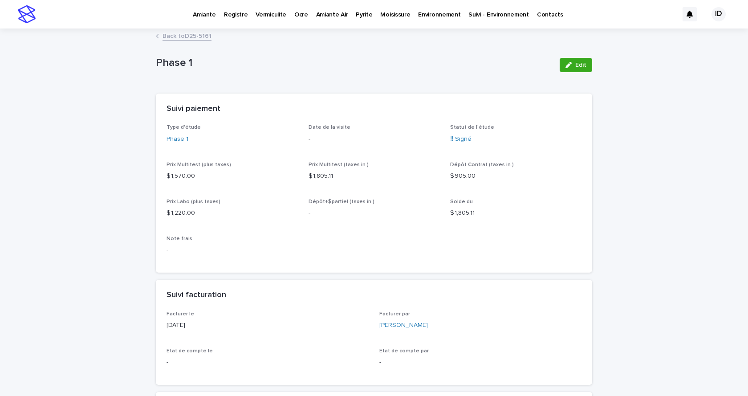
click at [437, 13] on p "Environnement" at bounding box center [439, 9] width 42 height 19
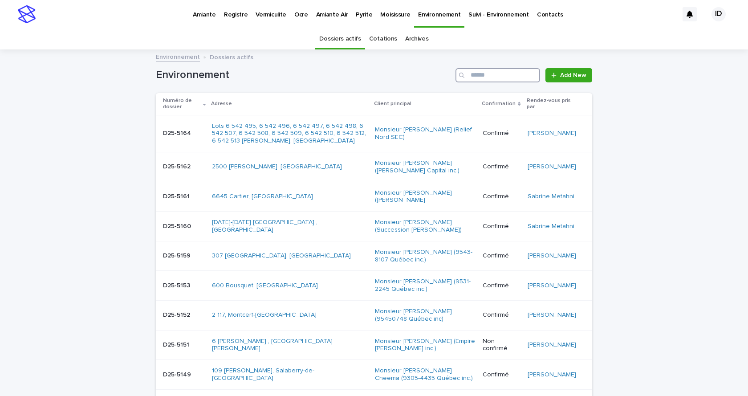
click at [510, 70] on input "Search" at bounding box center [497, 75] width 85 height 14
type input "****"
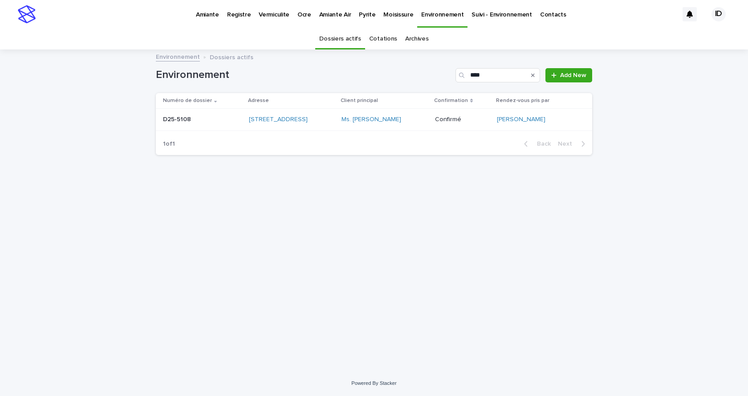
click at [287, 128] on td "[STREET_ADDRESS]" at bounding box center [291, 120] width 93 height 22
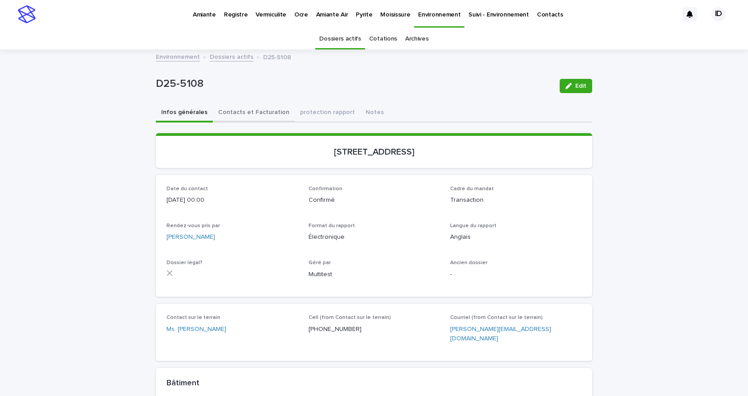
click at [257, 113] on button "Contacts et Facturation" at bounding box center [254, 113] width 82 height 19
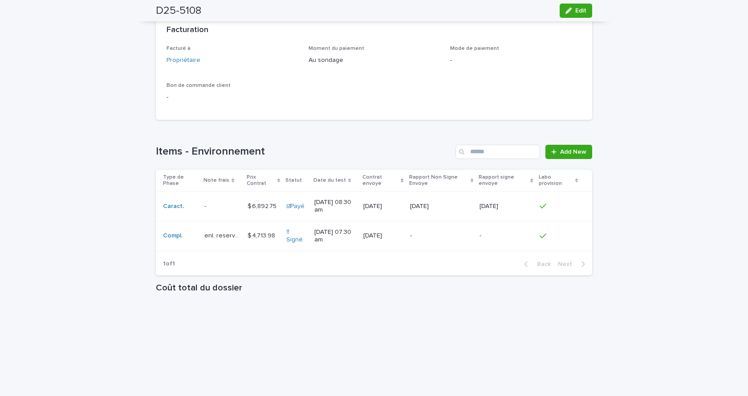
scroll to position [758, 0]
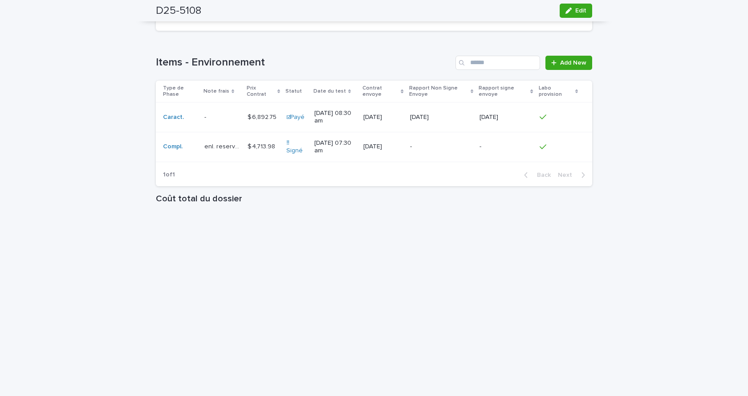
click at [247, 124] on div "$ 6,892.75 $ 6,892.75" at bounding box center [263, 117] width 32 height 15
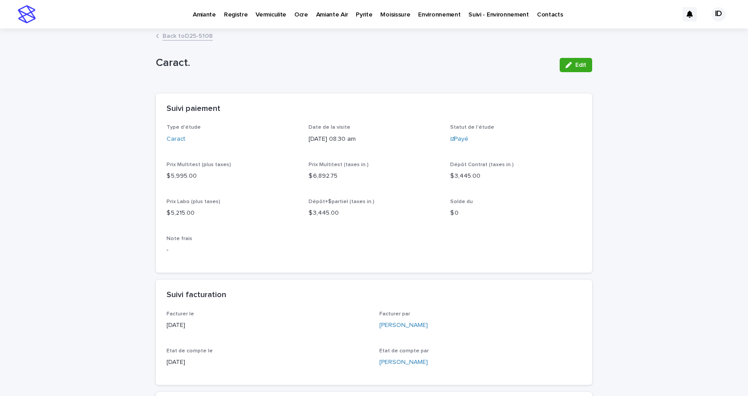
click at [184, 35] on link "Back to D25-5108" at bounding box center [187, 35] width 50 height 10
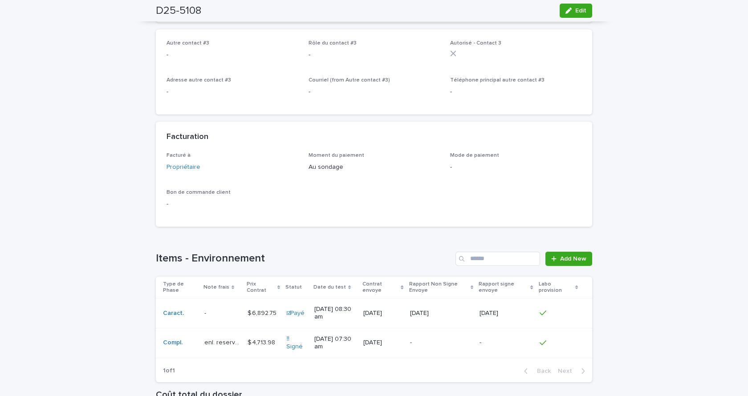
scroll to position [696, 0]
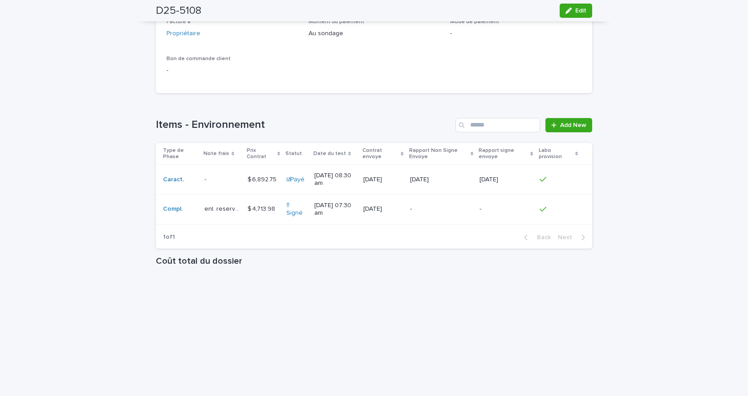
click at [256, 219] on td "$ 4,713.98 $ 4,713.98" at bounding box center [263, 209] width 39 height 30
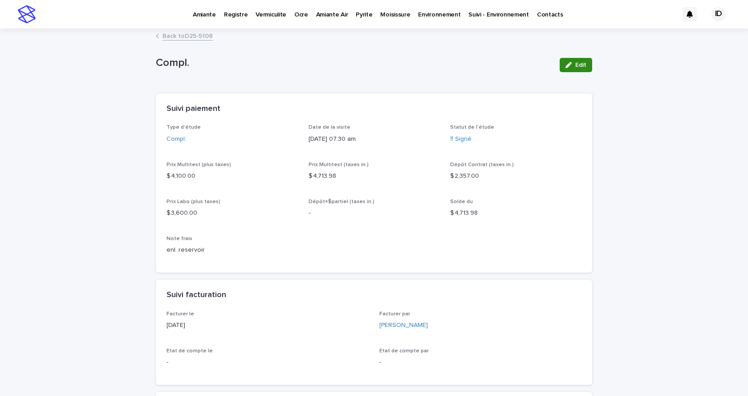
click at [582, 63] on span "Edit" at bounding box center [580, 65] width 11 height 6
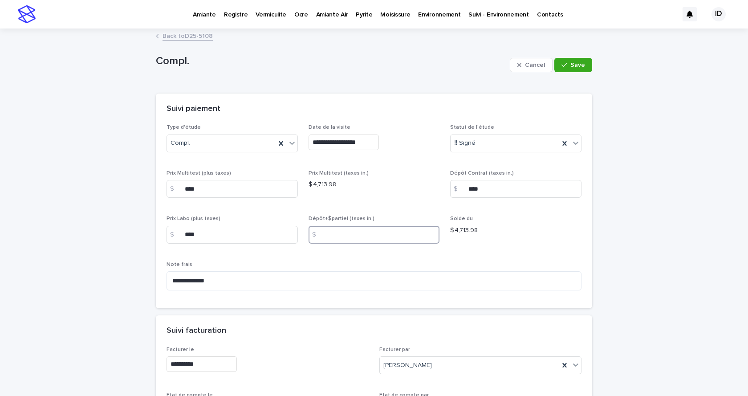
click at [347, 235] on input at bounding box center [373, 235] width 131 height 18
type input "*******"
click at [563, 64] on icon "button" at bounding box center [563, 65] width 5 height 6
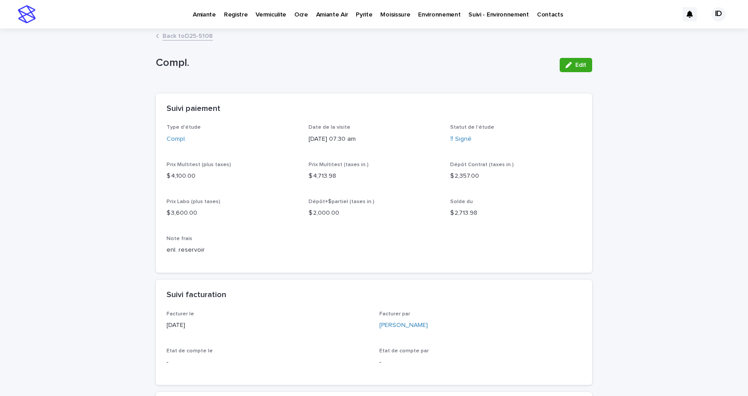
click at [183, 38] on link "Back to D25-5108" at bounding box center [187, 35] width 50 height 10
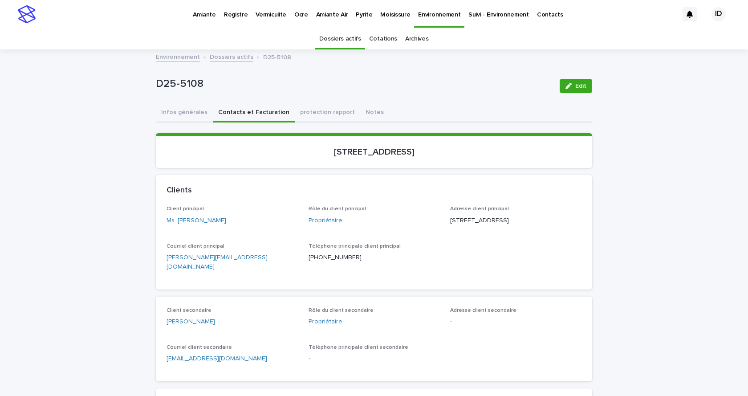
scroll to position [28, 0]
